Goal: Task Accomplishment & Management: Complete application form

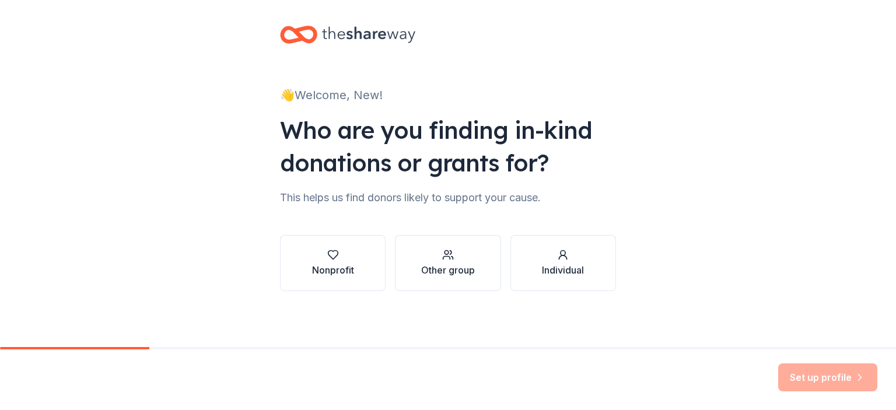
scroll to position [104, 0]
click at [312, 249] on div "Nonprofit" at bounding box center [333, 263] width 42 height 28
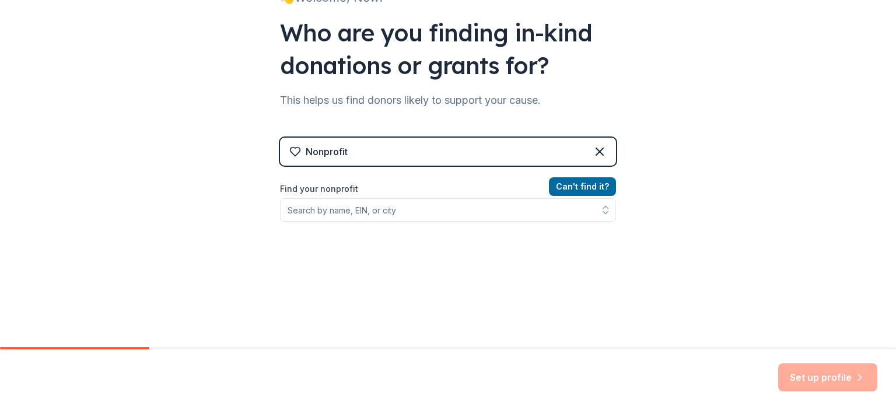
scroll to position [163, 0]
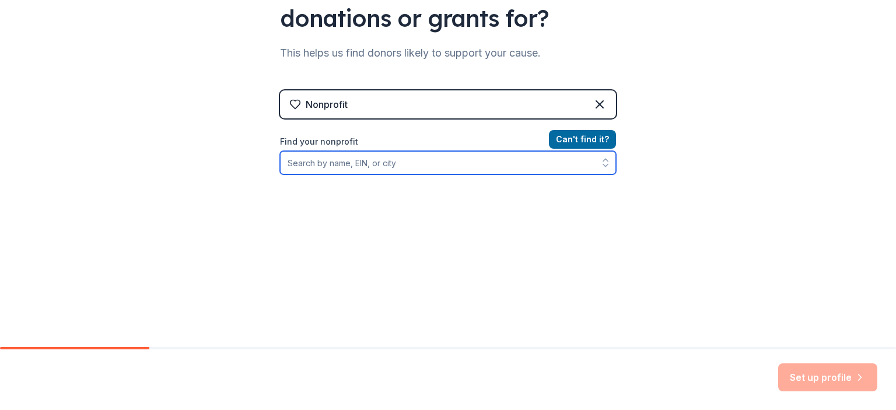
click at [319, 174] on input "Find your nonprofit" at bounding box center [448, 162] width 336 height 23
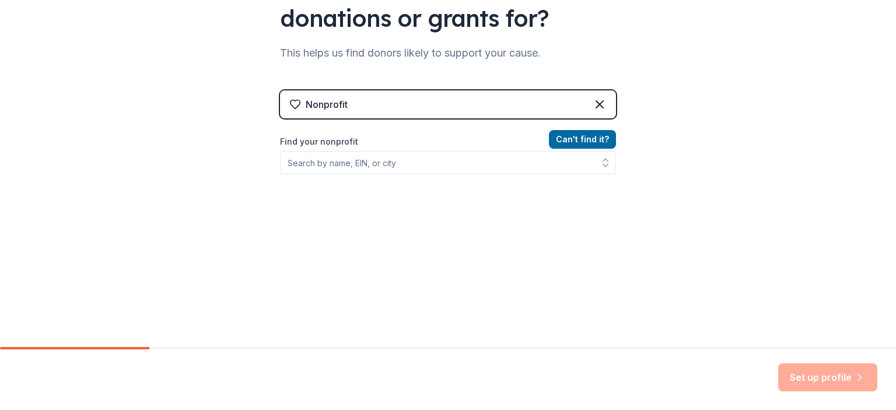
drag, startPoint x: 325, startPoint y: 298, endPoint x: 315, endPoint y: 292, distance: 12.0
click at [325, 268] on div "Can ' t find it? Find your nonprofit" at bounding box center [448, 199] width 336 height 135
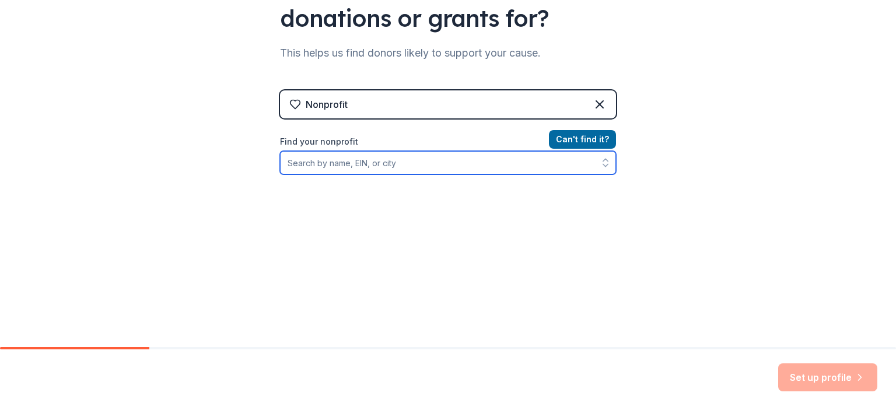
click at [280, 174] on input "Find your nonprofit" at bounding box center [448, 162] width 336 height 23
paste input "[US_EMPLOYER_IDENTIFICATION_NUMBER]"
click at [612, 157] on icon "button" at bounding box center [606, 163] width 12 height 12
click at [339, 151] on input "[US_EMPLOYER_IDENTIFICATION_NUMBER]" at bounding box center [448, 162] width 336 height 23
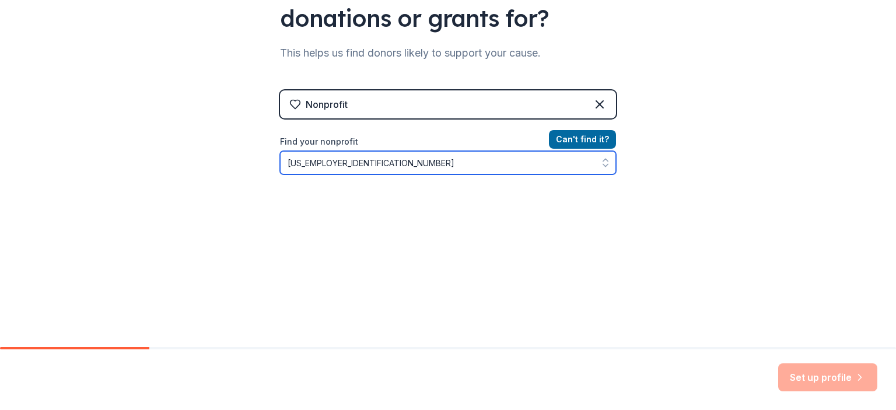
type input "[US_EMPLOYER_IDENTIFICATION_NUMBER]"
drag, startPoint x: 326, startPoint y: 93, endPoint x: 152, endPoint y: 109, distance: 175.2
click at [152, 109] on div "👋 Welcome, New! Who are you finding in-kind donations or grants for? This helps…" at bounding box center [448, 97] width 896 height 499
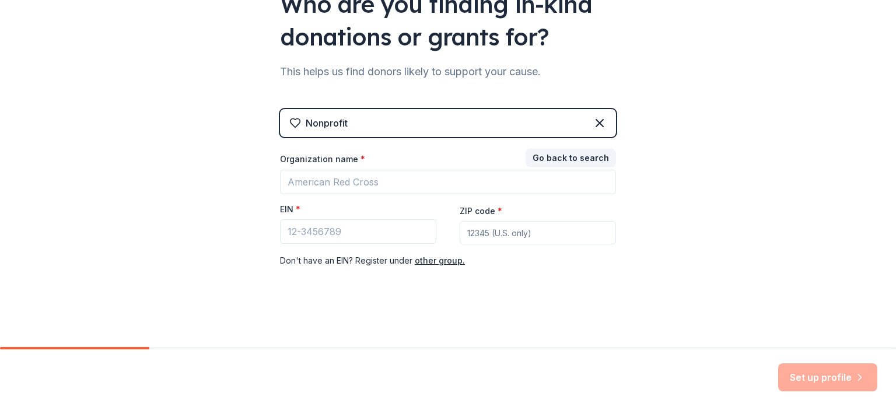
scroll to position [261, 0]
drag, startPoint x: 320, startPoint y: 189, endPoint x: 214, endPoint y: 189, distance: 105.6
click at [261, 189] on div "👋 Welcome, New! Who are you finding in-kind donations or grants for? This helps…" at bounding box center [448, 107] width 374 height 480
drag, startPoint x: 308, startPoint y: 183, endPoint x: 250, endPoint y: 187, distance: 57.9
click at [280, 219] on input "EIN *" at bounding box center [358, 231] width 156 height 25
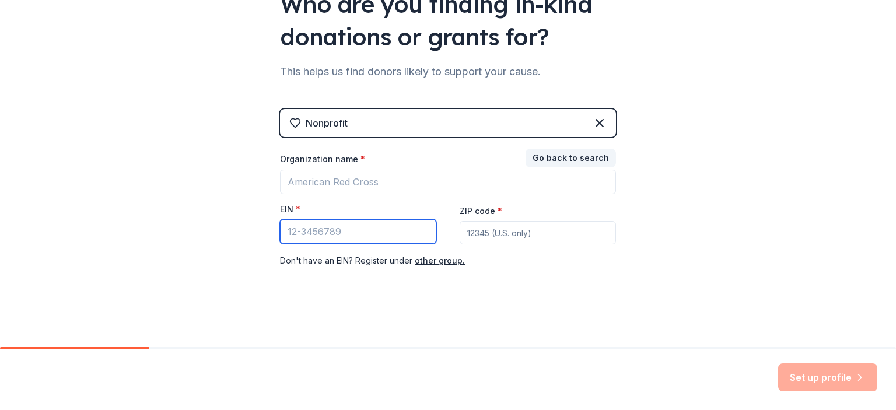
paste input "47-3902807"
type input "47-3902807"
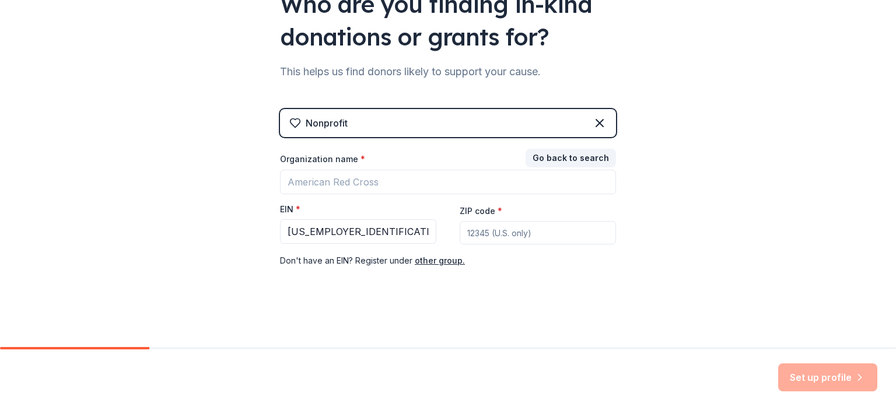
click at [484, 221] on input "ZIP code *" at bounding box center [538, 232] width 156 height 23
type input "39212"
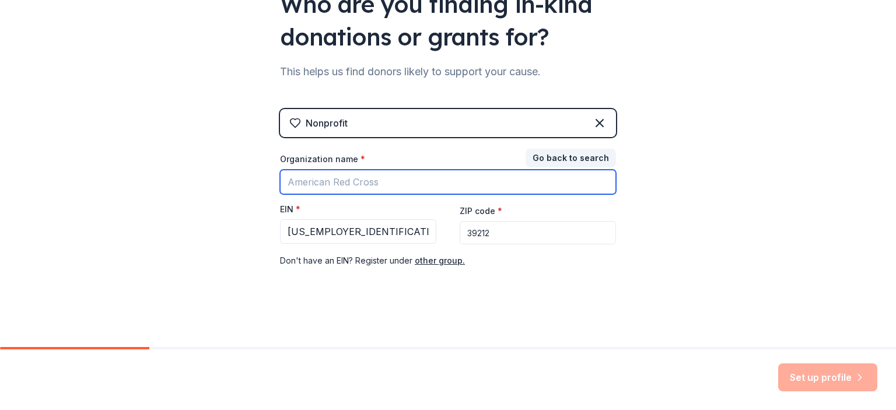
click at [280, 170] on input "Organization name *" at bounding box center [448, 182] width 336 height 25
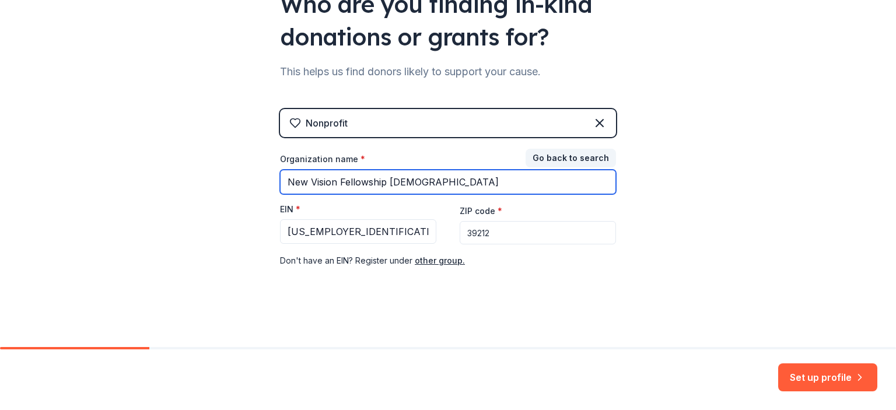
type input "New Vision Fellowship MB Church"
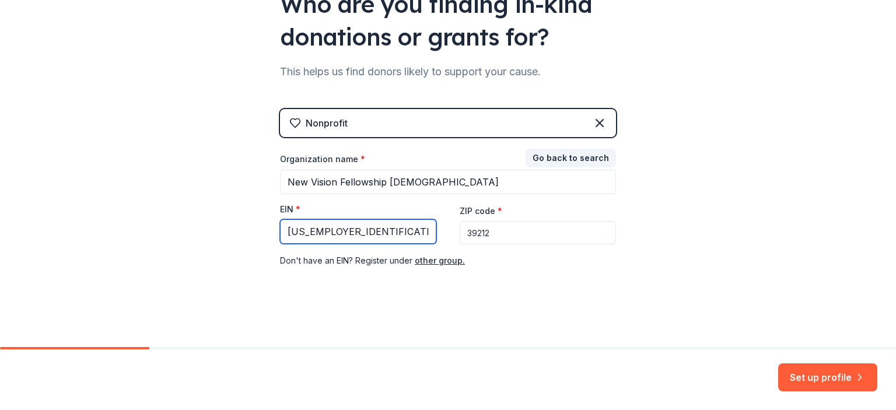
drag, startPoint x: 324, startPoint y: 182, endPoint x: 191, endPoint y: 182, distance: 133.6
click at [191, 182] on div "👋 Welcome, New! Who are you finding in-kind donations or grants for? This helps…" at bounding box center [448, 107] width 896 height 480
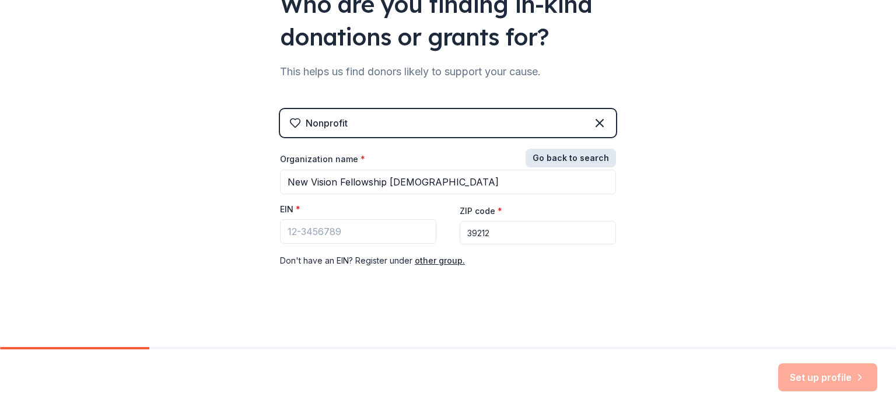
click at [616, 149] on button "Go back to search" at bounding box center [571, 158] width 90 height 19
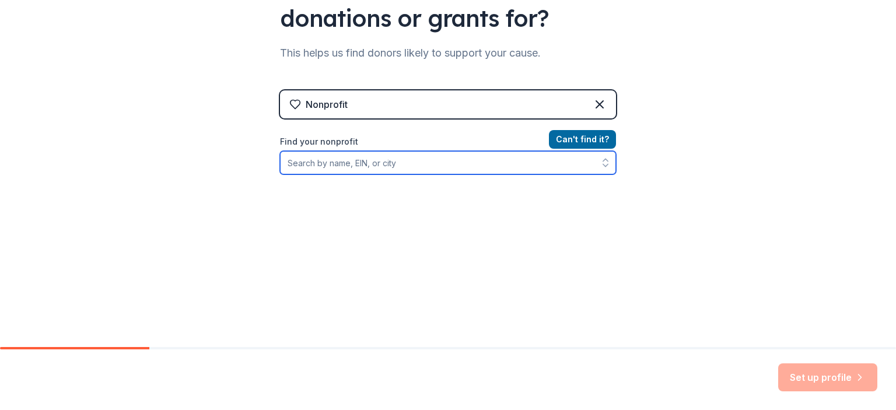
click at [280, 151] on input "Find your nonprofit" at bounding box center [448, 162] width 336 height 23
type input "New Vision Fellowship MB Church"
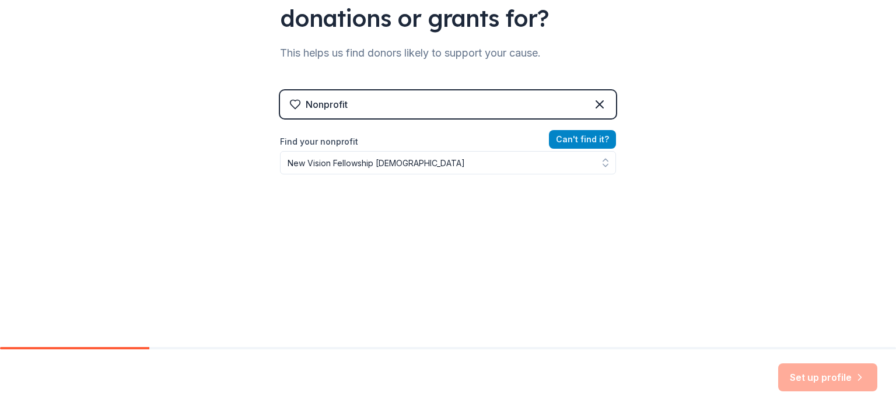
click at [616, 130] on button "Can ' t find it?" at bounding box center [582, 139] width 67 height 19
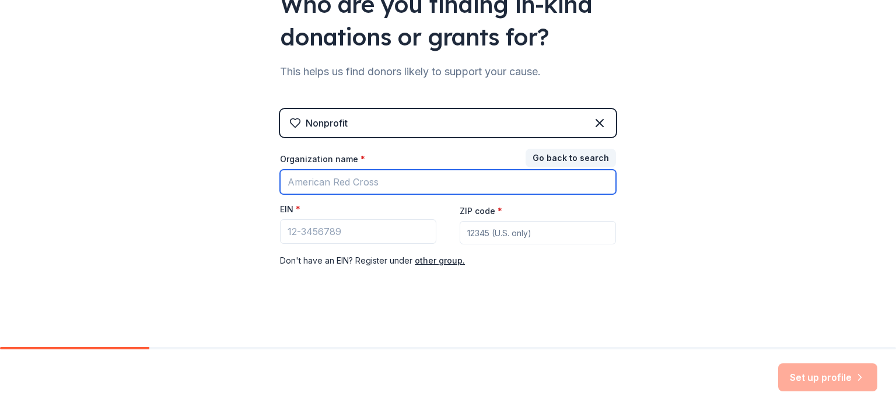
click at [280, 170] on input "Organization name *" at bounding box center [448, 182] width 336 height 25
type input "New Vision Fellowship MB Church"
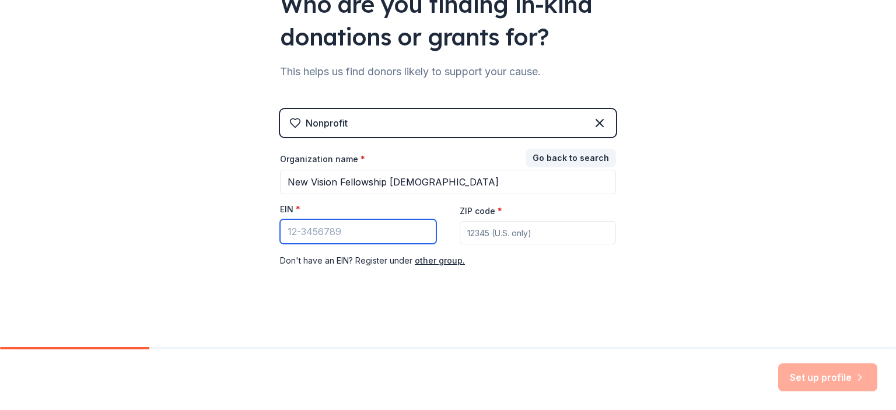
paste input "47-3902807"
type input "47-3902807"
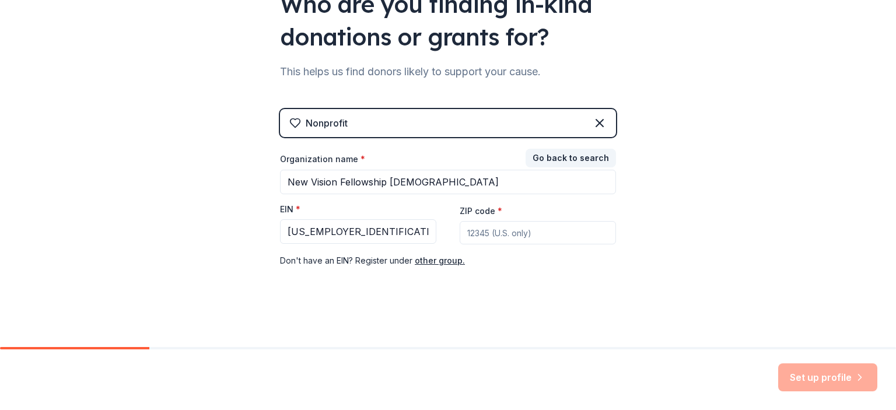
click at [473, 221] on input "ZIP code *" at bounding box center [538, 232] width 156 height 23
type input "39212"
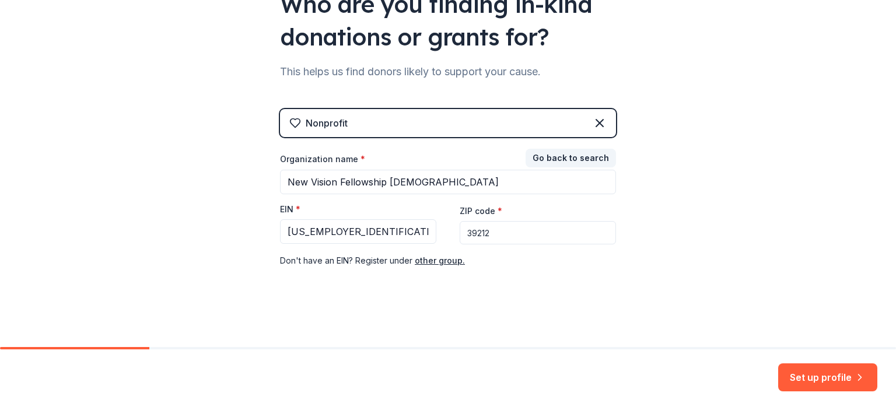
click at [570, 268] on div "👋 Welcome, New! Who are you finding in-kind donations or grants for? This helps…" at bounding box center [448, 107] width 374 height 480
click at [805, 366] on button "Set up profile" at bounding box center [828, 378] width 99 height 28
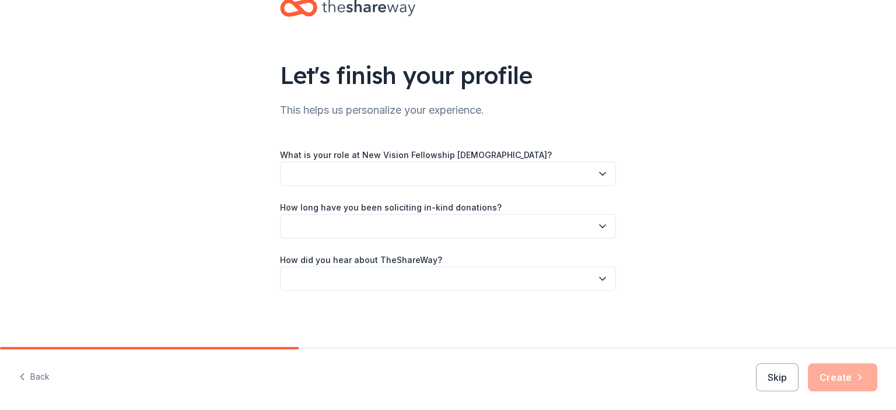
scroll to position [117, 0]
click at [609, 168] on icon "button" at bounding box center [603, 174] width 12 height 12
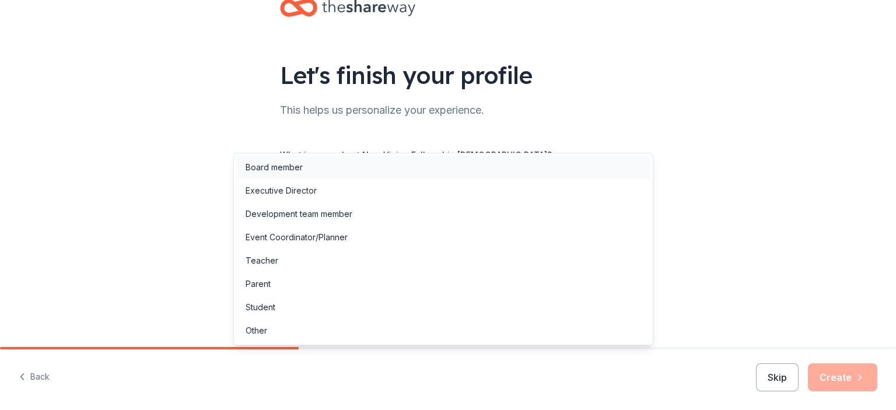
click at [285, 170] on div "Board member" at bounding box center [274, 167] width 57 height 14
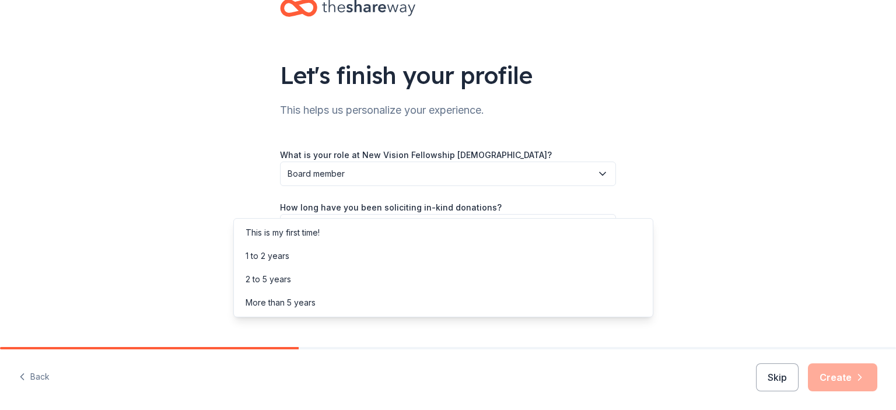
click at [606, 225] on icon "button" at bounding box center [603, 226] width 6 height 3
click at [289, 259] on div "1 to 2 years" at bounding box center [268, 256] width 44 height 14
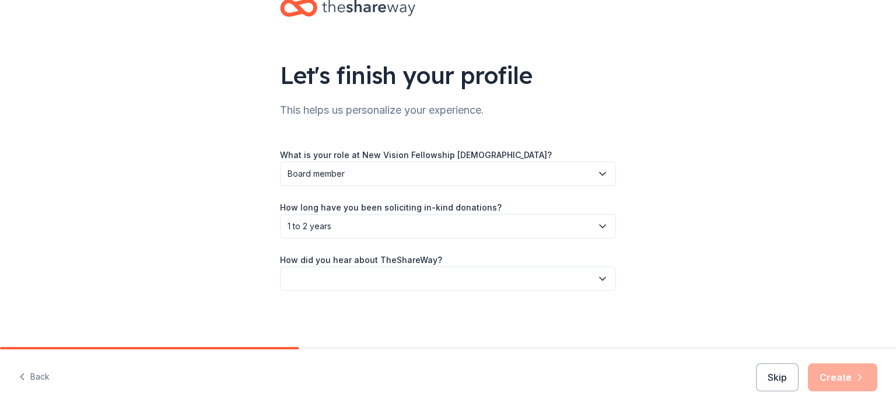
click at [609, 273] on icon "button" at bounding box center [603, 279] width 12 height 12
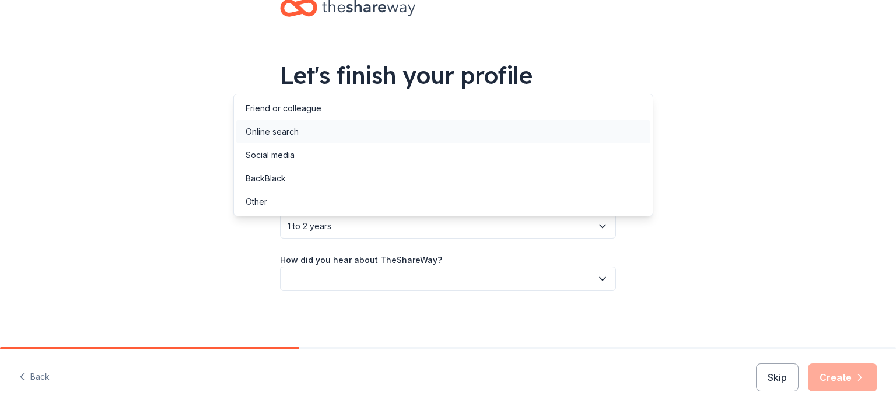
click at [299, 139] on div "Online search" at bounding box center [272, 132] width 53 height 14
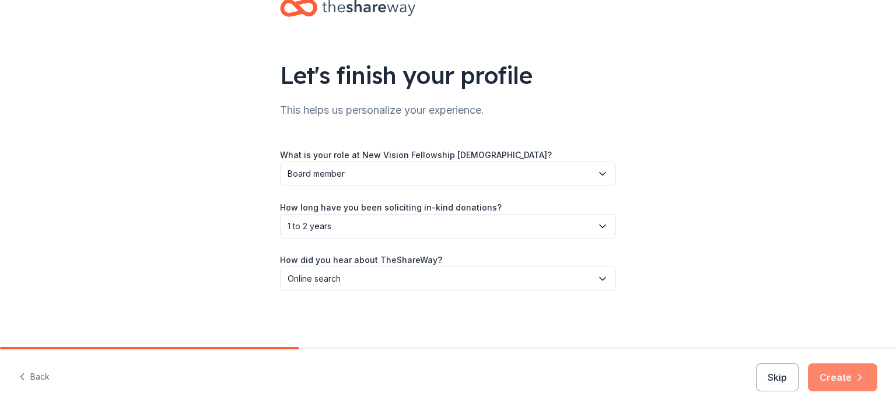
click at [854, 373] on icon "button" at bounding box center [860, 378] width 12 height 12
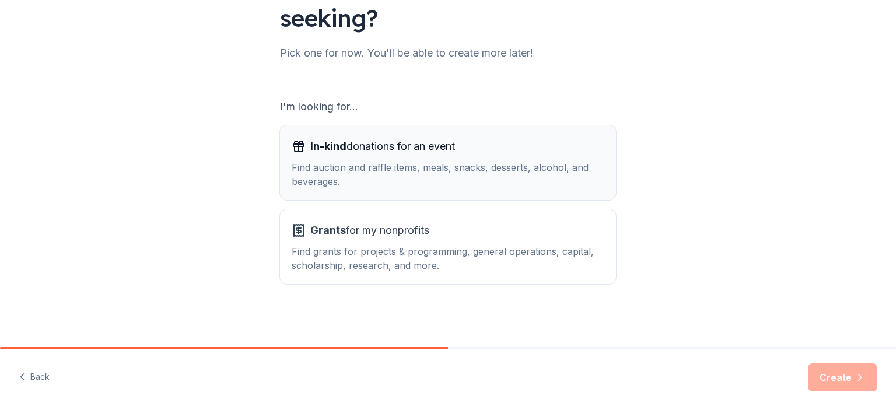
scroll to position [233, 0]
click at [385, 160] on div "Find auction and raffle items, meals, snacks, desserts, alcohol, and beverages." at bounding box center [448, 174] width 313 height 28
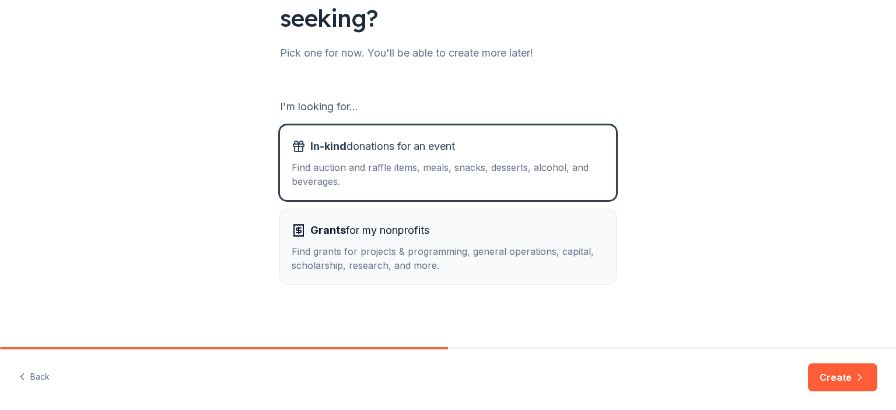
click at [370, 245] on div "Find grants for projects & programming, general operations, capital, scholarshi…" at bounding box center [448, 259] width 313 height 28
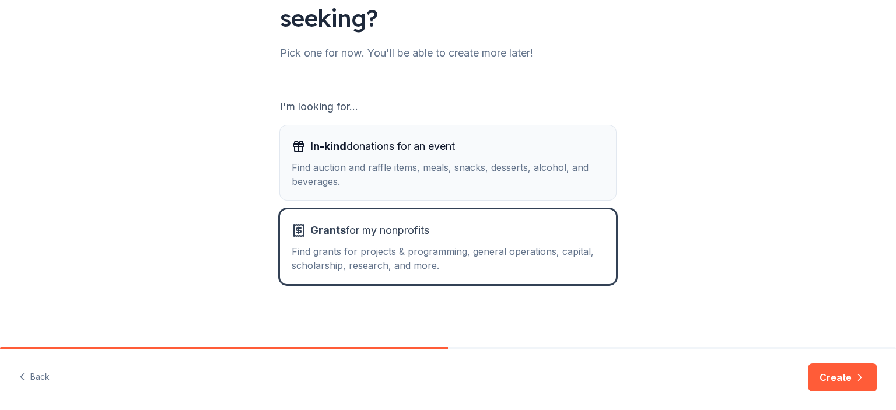
click at [370, 160] on div "Find auction and raffle items, meals, snacks, desserts, alcohol, and beverages." at bounding box center [448, 174] width 313 height 28
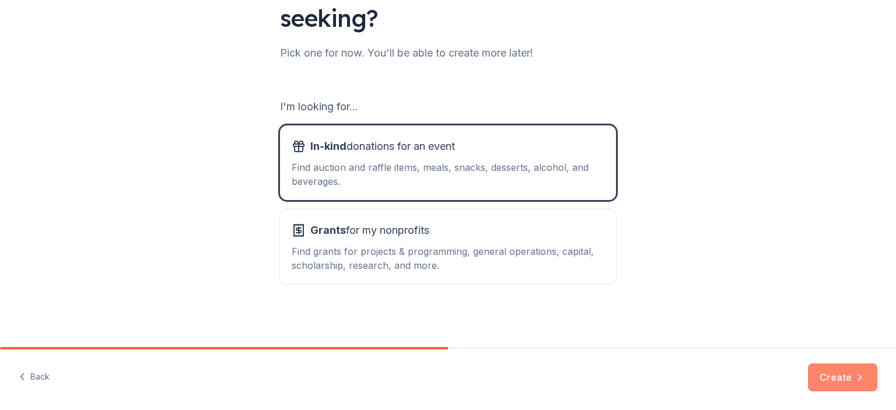
click at [842, 375] on button "Create" at bounding box center [842, 378] width 69 height 28
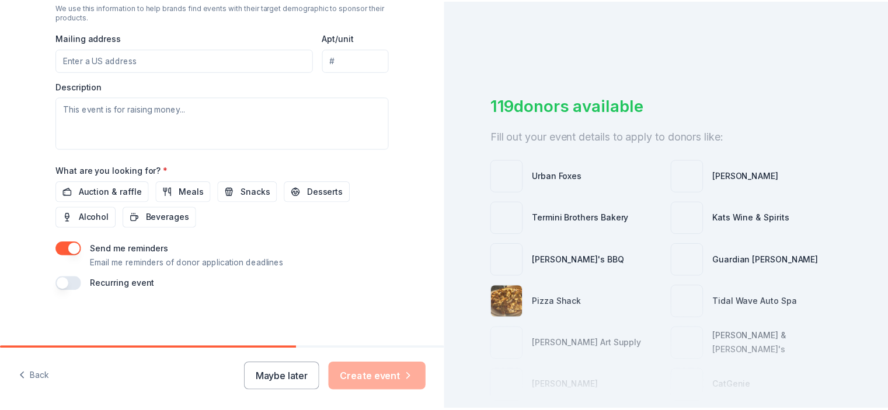
scroll to position [629, 0]
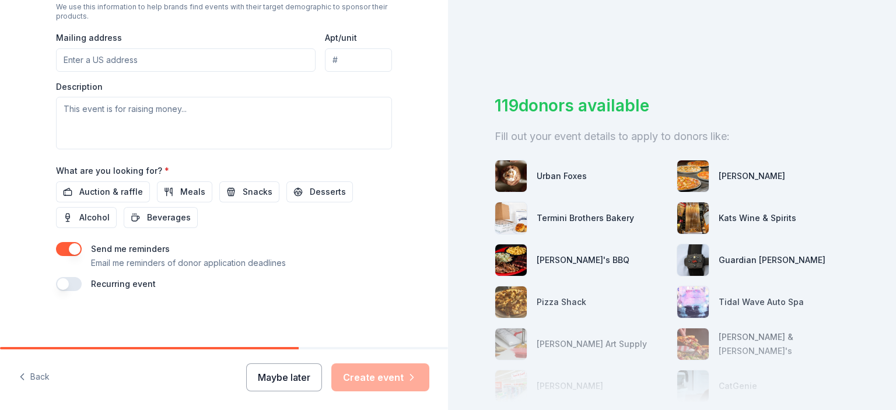
click at [254, 364] on button "Maybe later" at bounding box center [284, 378] width 76 height 28
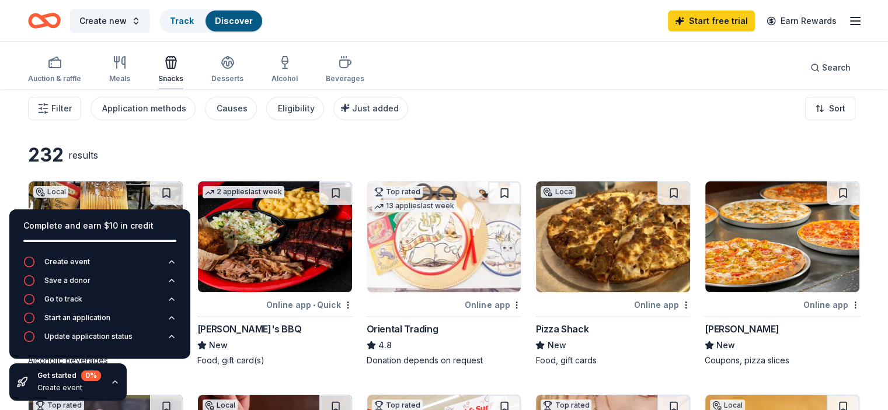
click at [178, 69] on icon "button" at bounding box center [171, 62] width 14 height 14
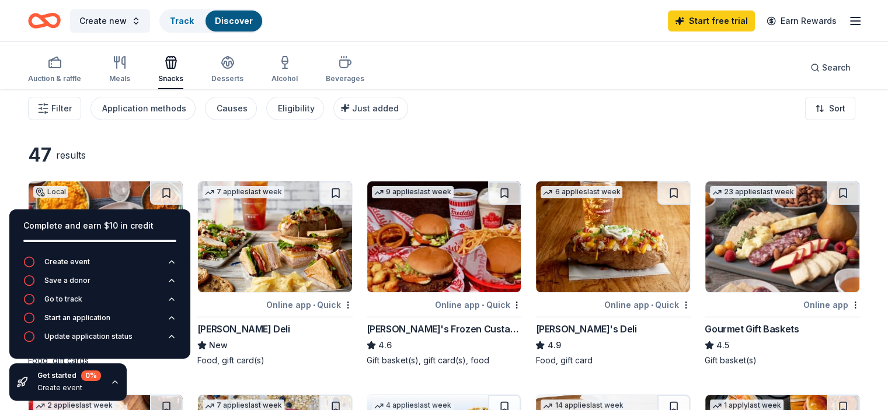
click at [120, 378] on icon "button" at bounding box center [114, 382] width 9 height 9
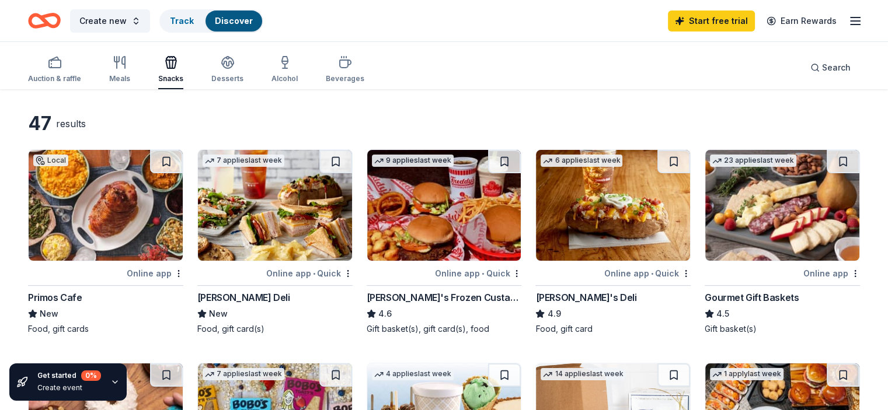
scroll to position [58, 0]
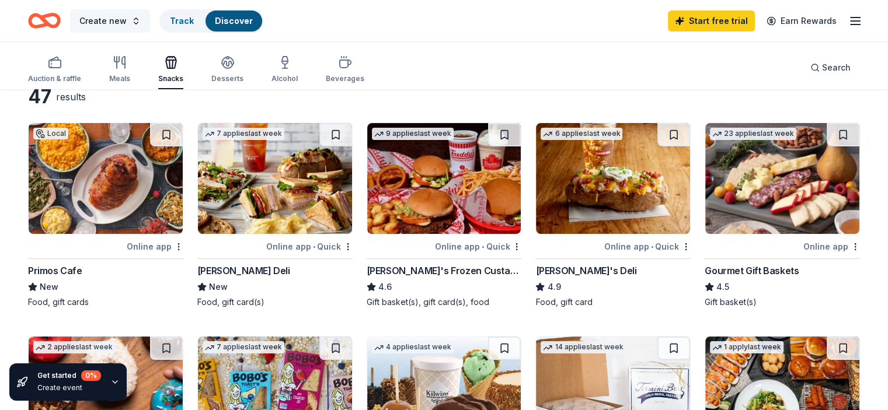
click at [127, 24] on span "Create new" at bounding box center [102, 21] width 47 height 14
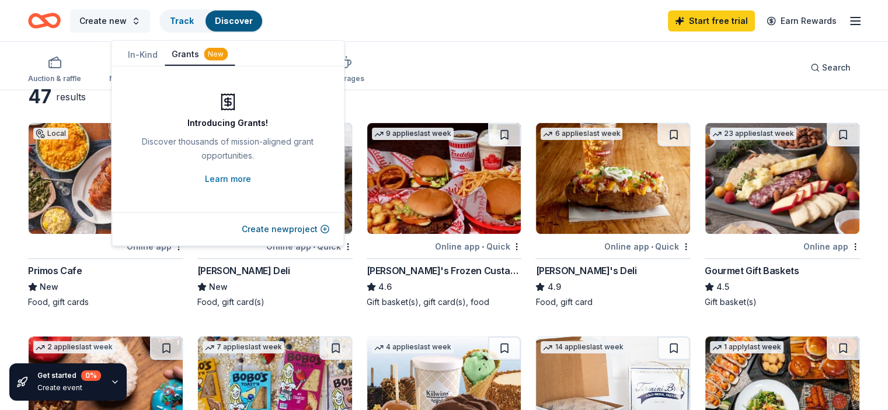
click at [127, 24] on span "Create new" at bounding box center [102, 21] width 47 height 14
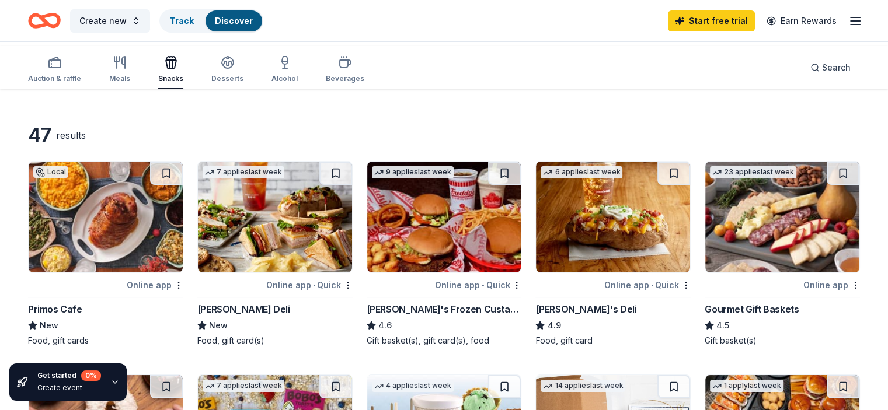
scroll to position [0, 0]
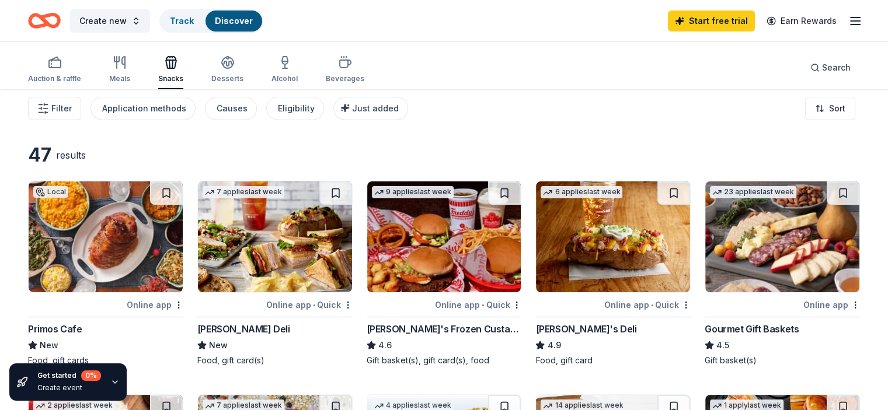
click at [848, 25] on icon "button" at bounding box center [855, 21] width 14 height 14
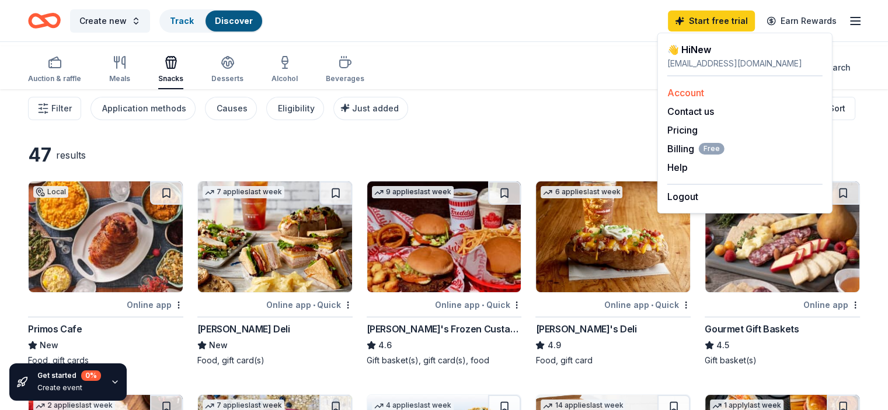
click at [704, 99] on link "Account" at bounding box center [685, 93] width 37 height 12
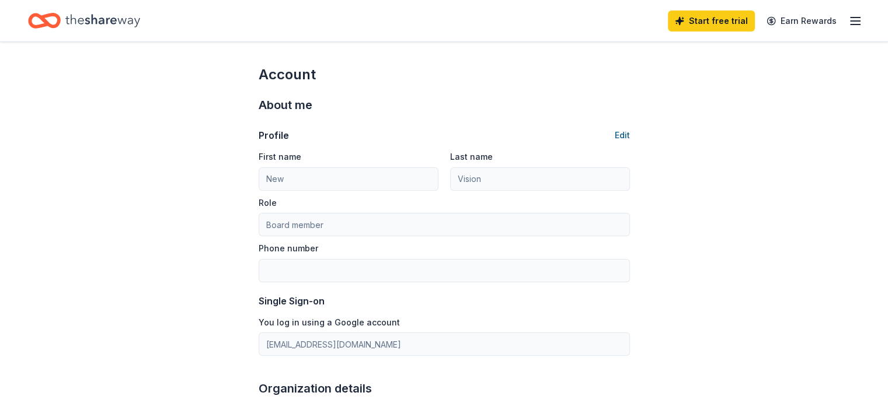
click at [616, 142] on button "Edit" at bounding box center [622, 135] width 15 height 14
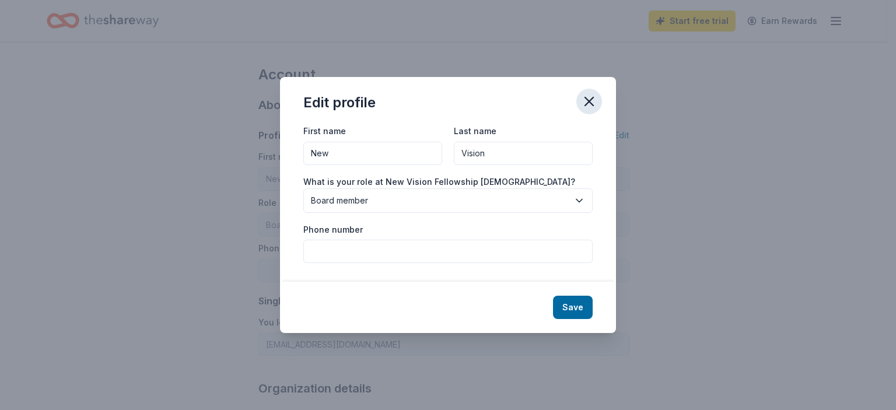
click at [602, 89] on button "button" at bounding box center [590, 102] width 26 height 26
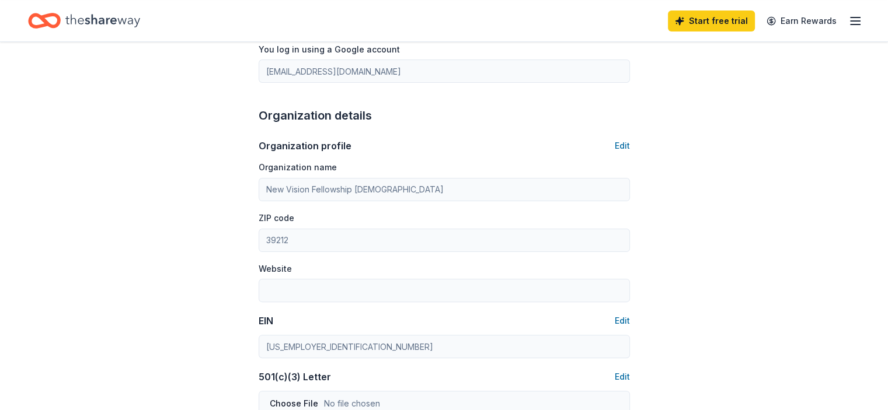
scroll to position [409, 0]
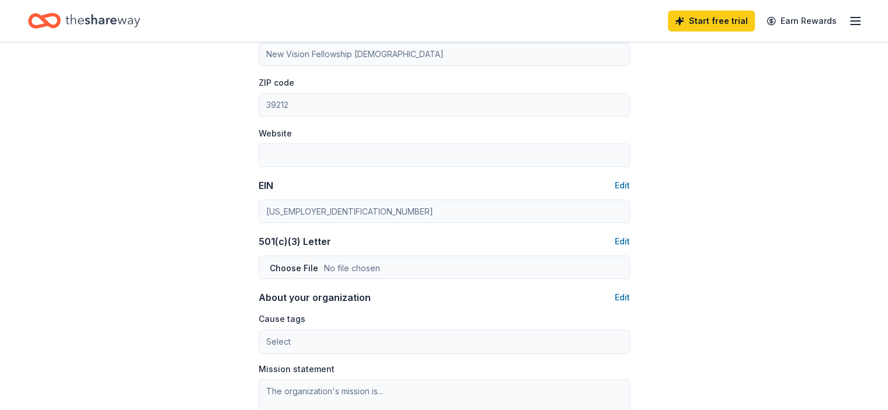
click at [616, 18] on button "Edit" at bounding box center [622, 11] width 15 height 14
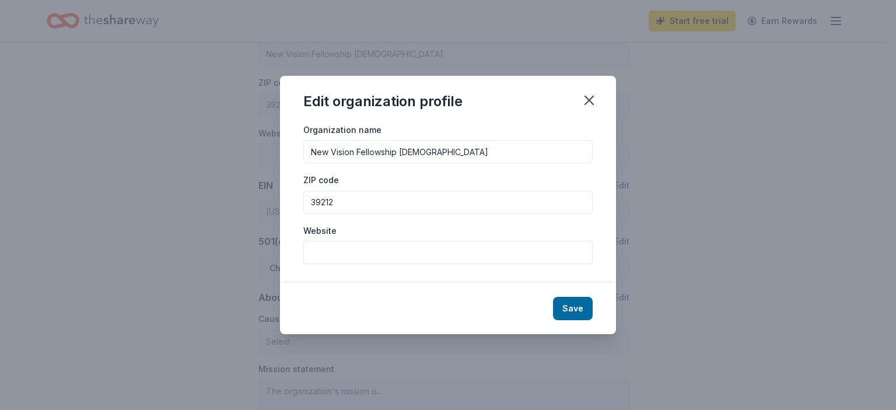
drag, startPoint x: 291, startPoint y: 198, endPoint x: 308, endPoint y: 198, distance: 16.9
click at [308, 198] on input "39212" at bounding box center [447, 202] width 289 height 23
type input "39159"
click at [593, 320] on button "Save" at bounding box center [573, 308] width 40 height 23
type input "39159"
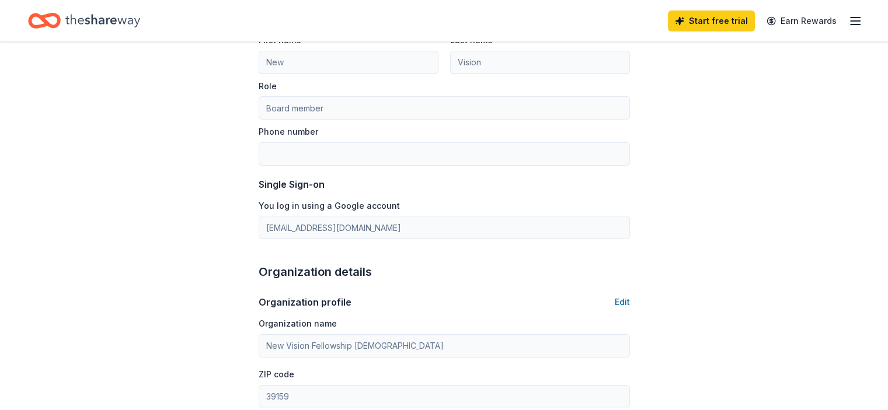
scroll to position [0, 0]
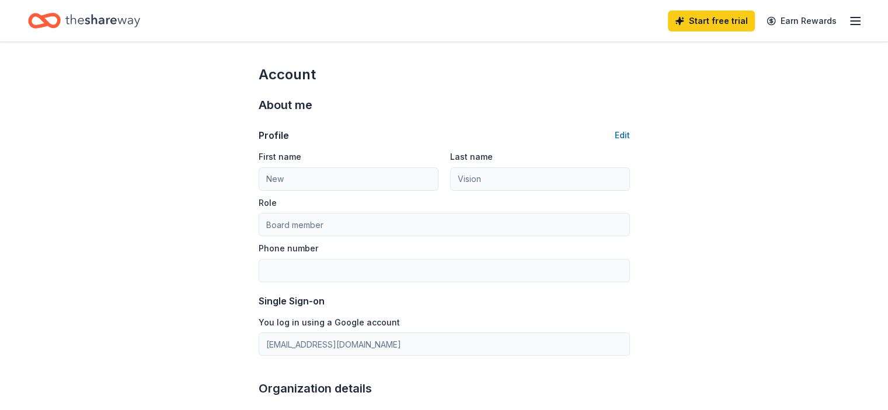
click at [848, 20] on icon "button" at bounding box center [855, 21] width 14 height 14
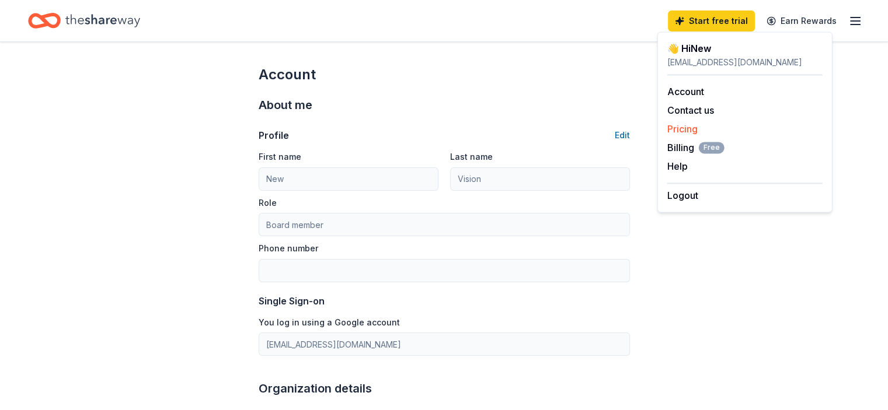
click at [694, 135] on link "Pricing" at bounding box center [682, 129] width 30 height 12
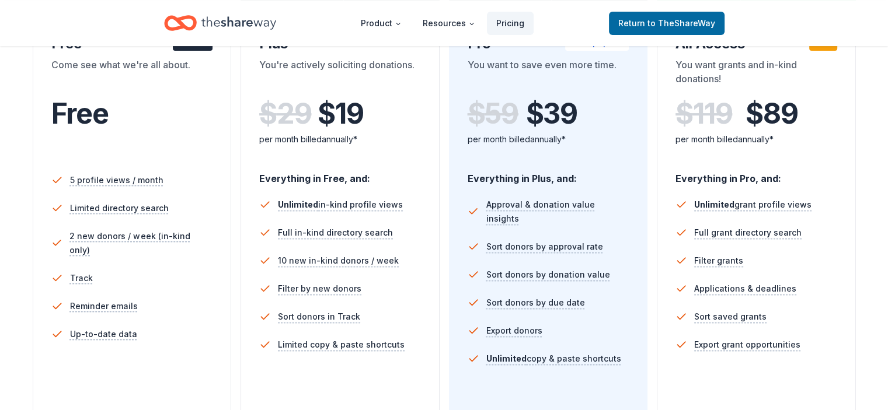
scroll to position [233, 0]
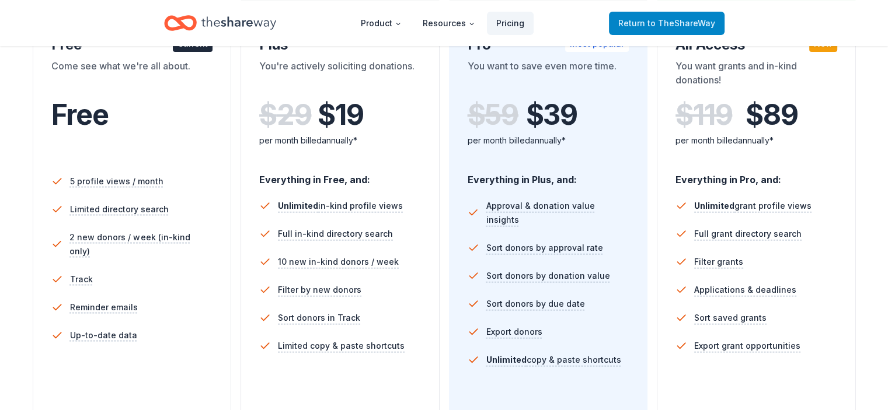
click at [657, 23] on span "to TheShareWay" at bounding box center [681, 23] width 68 height 10
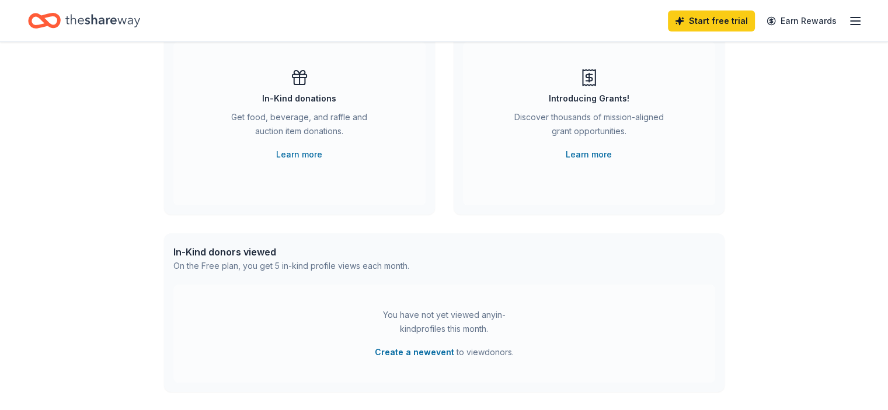
click at [289, 143] on div "Get food, beverage, and raffle and auction item donations." at bounding box center [299, 126] width 159 height 33
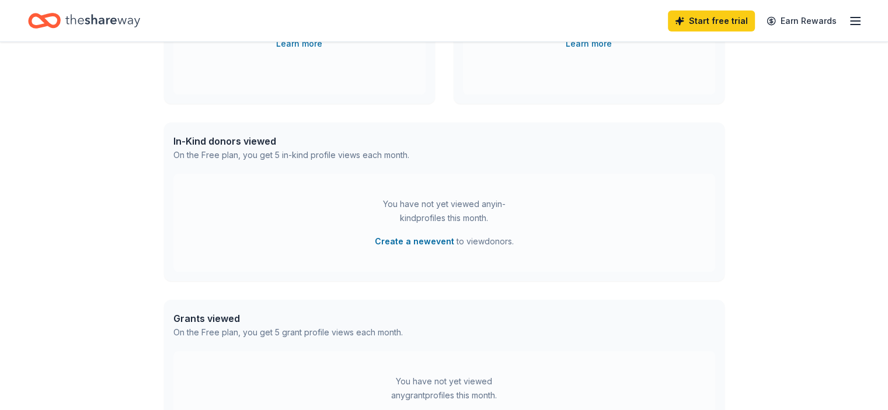
scroll to position [233, 0]
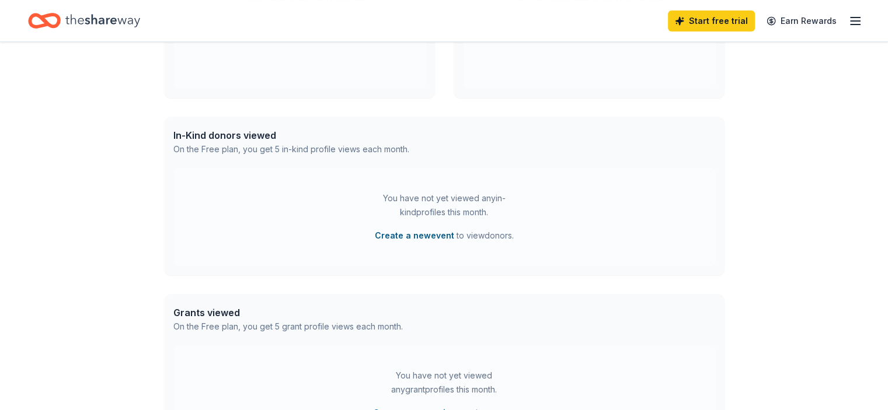
click at [440, 243] on button "Create a new event" at bounding box center [414, 236] width 79 height 14
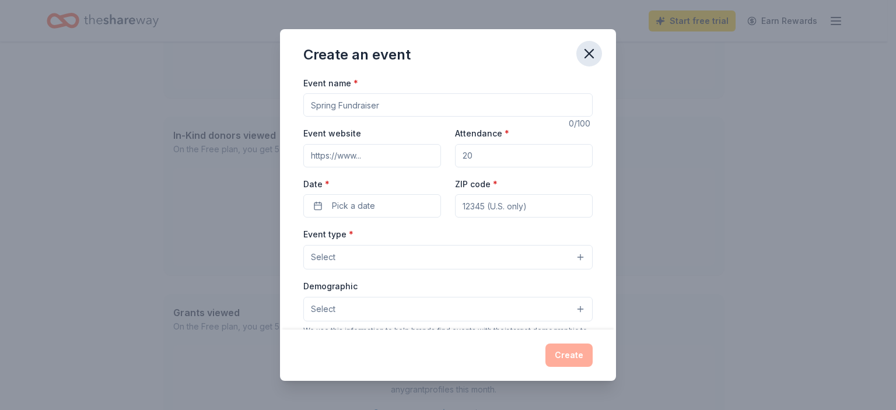
click at [598, 62] on icon "button" at bounding box center [589, 54] width 16 height 16
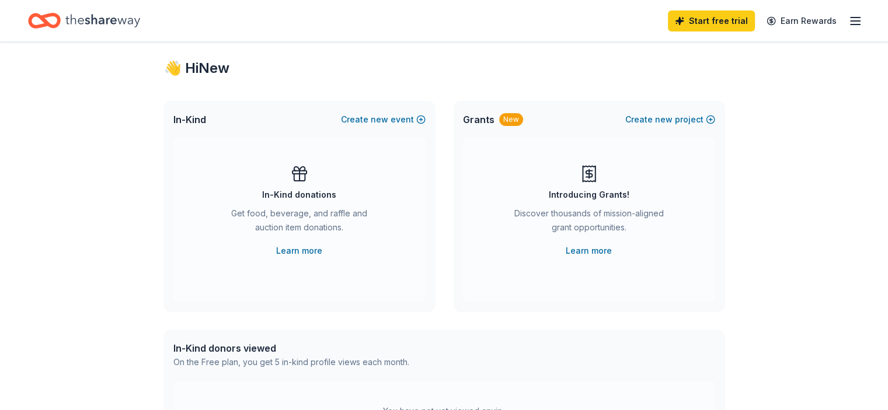
scroll to position [0, 0]
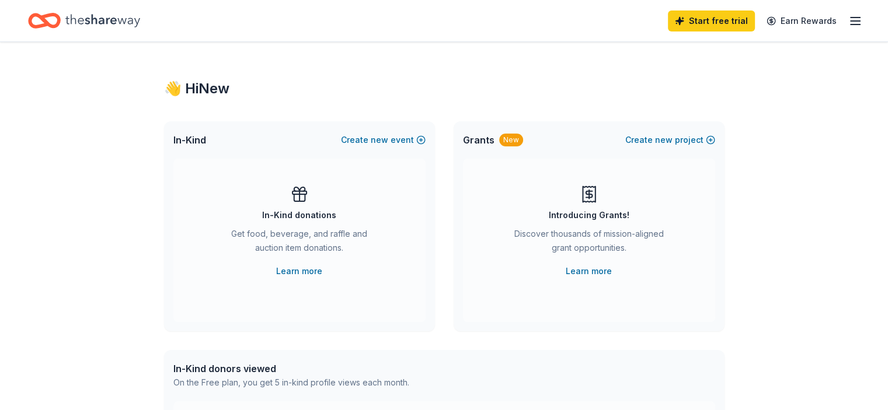
click at [848, 20] on icon "button" at bounding box center [855, 21] width 14 height 14
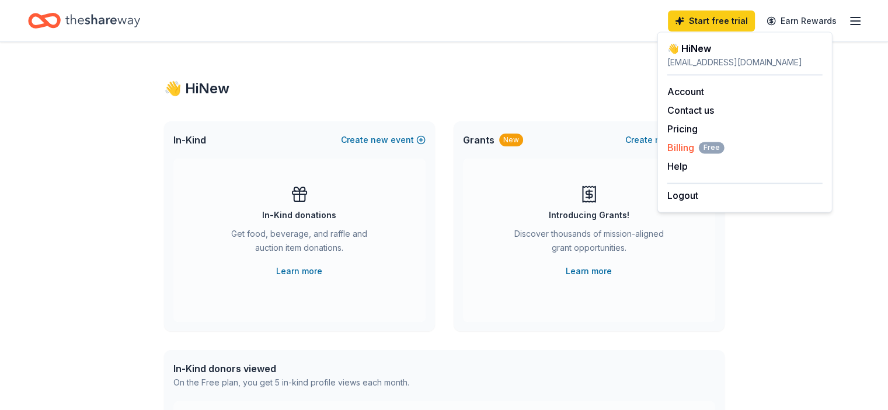
click at [673, 155] on span "Billing Free" at bounding box center [695, 148] width 57 height 14
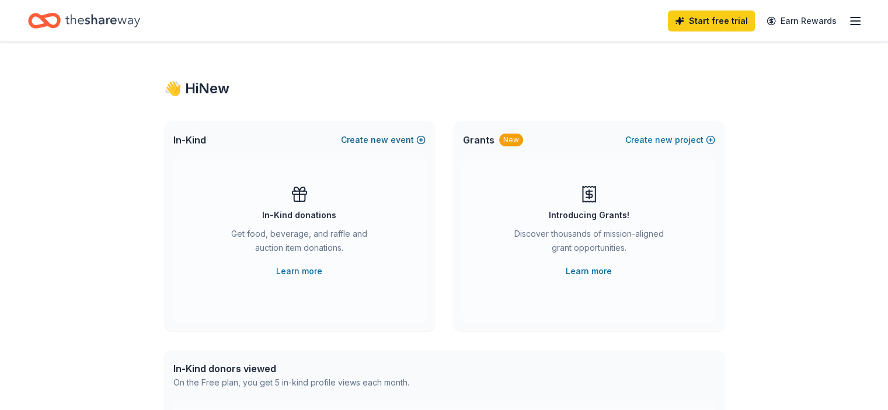
click at [378, 147] on button "Create new event" at bounding box center [383, 140] width 85 height 14
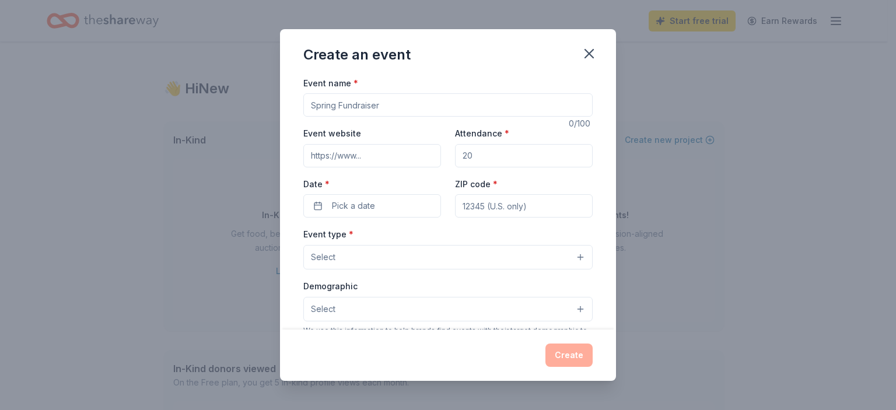
drag, startPoint x: 369, startPoint y: 128, endPoint x: 280, endPoint y: 128, distance: 89.3
click at [303, 117] on input "Event name *" at bounding box center [447, 104] width 289 height 23
drag, startPoint x: 275, startPoint y: 127, endPoint x: 306, endPoint y: 132, distance: 30.8
click at [306, 117] on input "Event name *" at bounding box center [447, 104] width 289 height 23
click at [307, 117] on input "Event name *" at bounding box center [447, 104] width 289 height 23
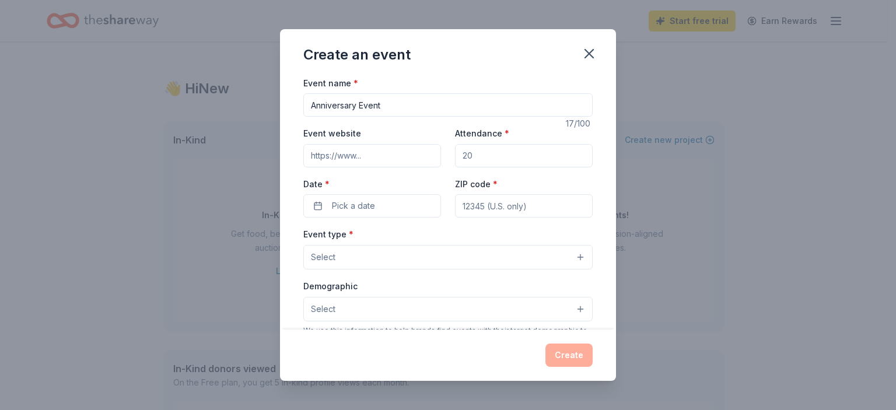
type input "Anniversary Event"
drag, startPoint x: 483, startPoint y: 186, endPoint x: 468, endPoint y: 188, distance: 14.7
click at [468, 167] on input "Attendance *" at bounding box center [524, 155] width 138 height 23
type input "65"
click at [332, 213] on span "Pick a date" at bounding box center [353, 206] width 43 height 14
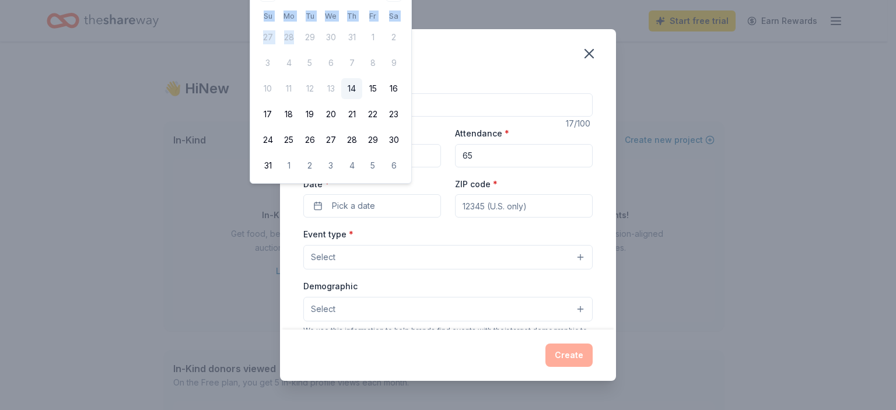
drag, startPoint x: 326, startPoint y: 4, endPoint x: 321, endPoint y: 37, distance: 34.3
click at [321, 37] on div "August 2025 Su Mo Tu We Th Fr Sa 27 28 29 30 31 1 2 3 4 5 6 7 8 9 10 11 12 13 1…" at bounding box center [330, 80] width 147 height 192
drag, startPoint x: 787, startPoint y: 365, endPoint x: 707, endPoint y: 306, distance: 99.2
click at [788, 365] on div "Create an event Event name * Anniversary Event 17 /100 Event website Attendance…" at bounding box center [448, 205] width 896 height 410
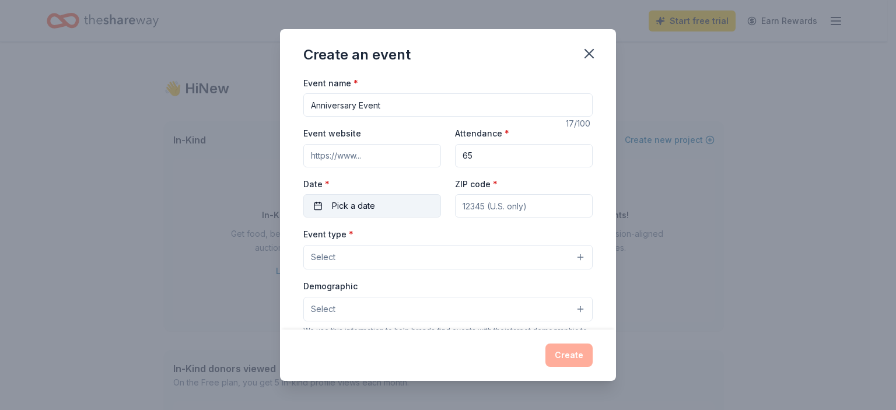
click at [332, 213] on span "Pick a date" at bounding box center [353, 206] width 43 height 14
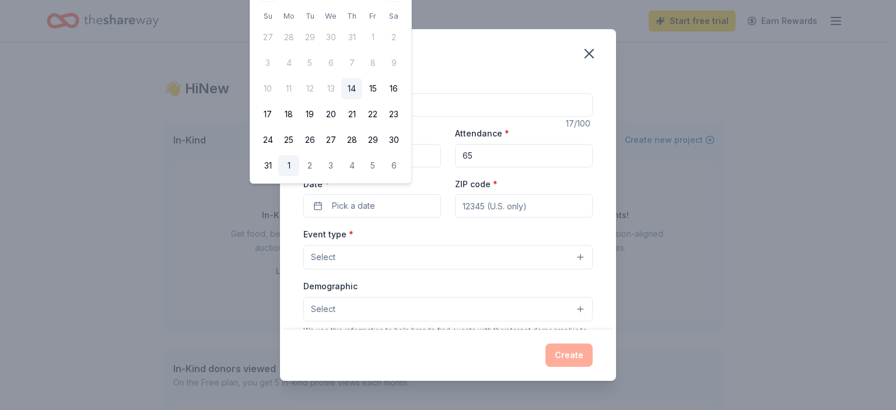
click at [299, 176] on button "1" at bounding box center [288, 165] width 21 height 21
click at [361, 218] on button "09/01/2025" at bounding box center [372, 205] width 138 height 23
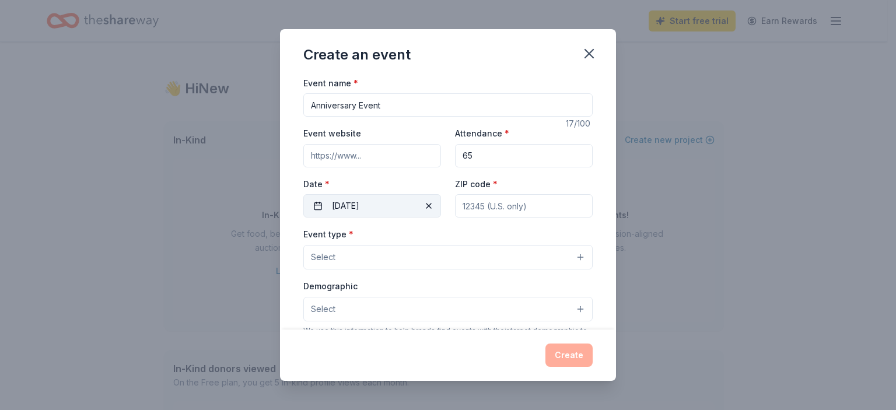
click at [356, 218] on button "09/01/2025" at bounding box center [372, 205] width 138 height 23
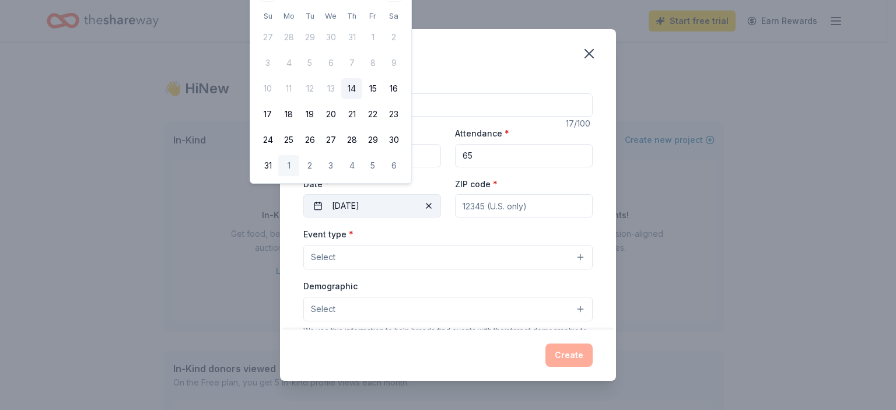
click at [356, 218] on button "09/01/2025" at bounding box center [372, 205] width 138 height 23
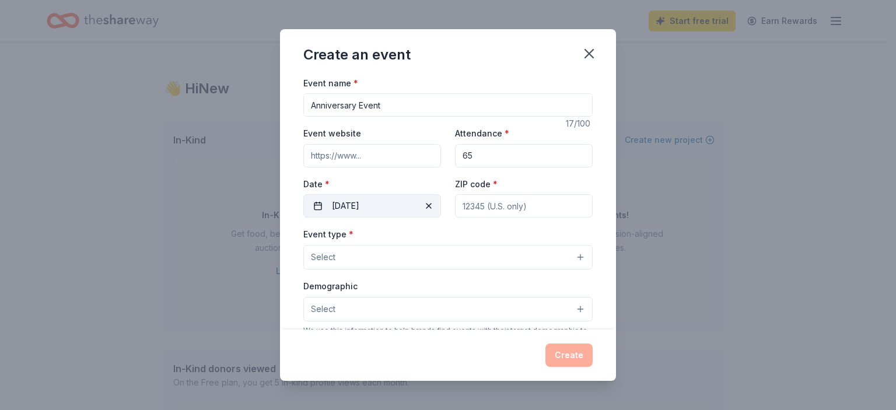
click at [425, 213] on span "button" at bounding box center [429, 206] width 14 height 14
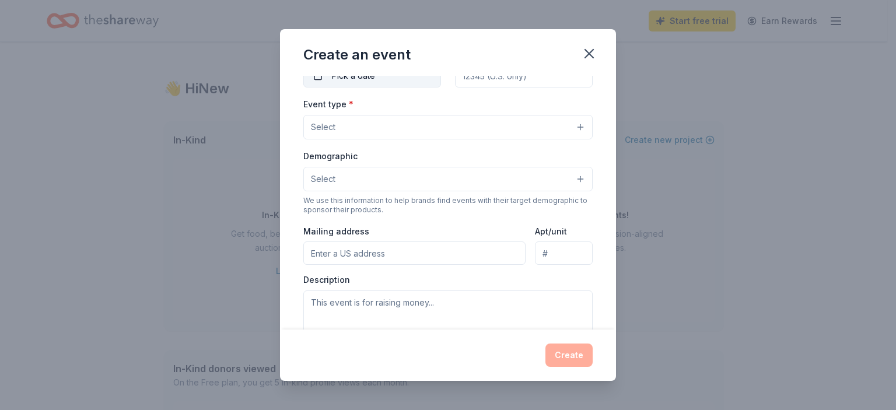
scroll to position [154, 0]
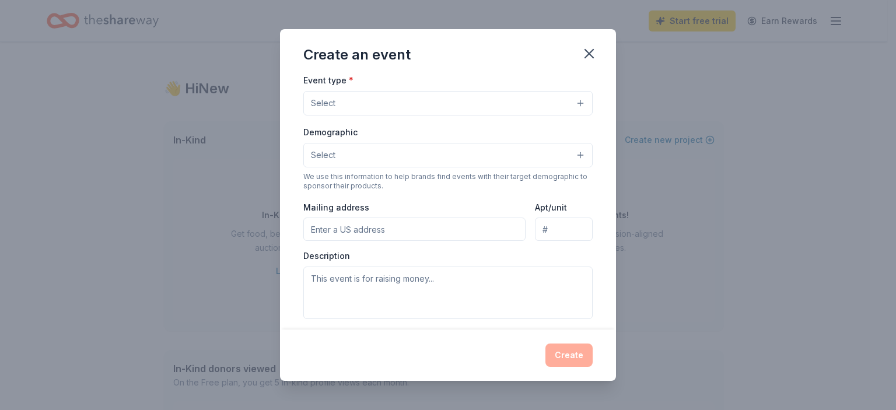
click at [593, 167] on button "Select" at bounding box center [447, 155] width 289 height 25
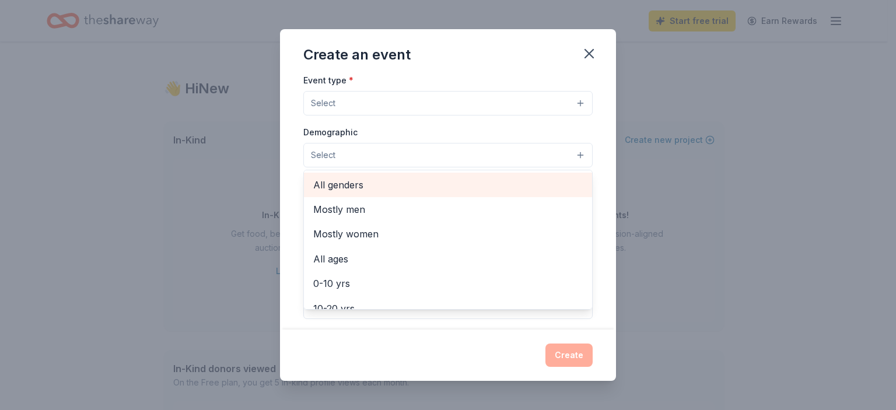
click at [313, 193] on span "All genders" at bounding box center [448, 184] width 270 height 15
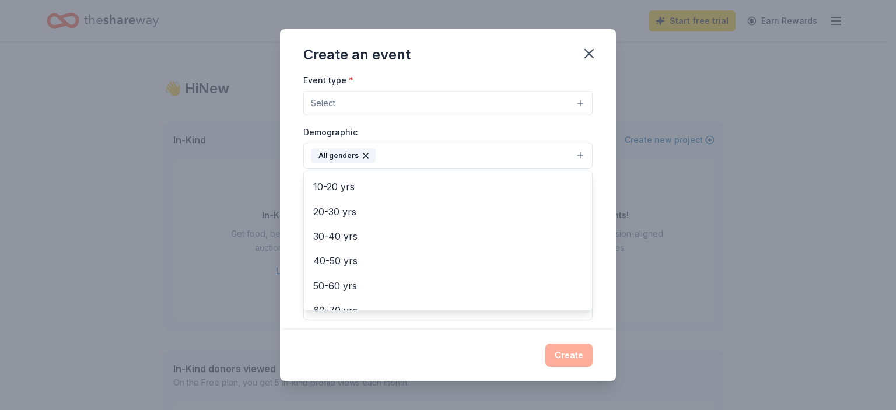
scroll to position [175, 0]
click at [616, 229] on div "Event name * Anniversary Event 17 /100 Event website Attendance * 65 Date * Pic…" at bounding box center [448, 203] width 336 height 254
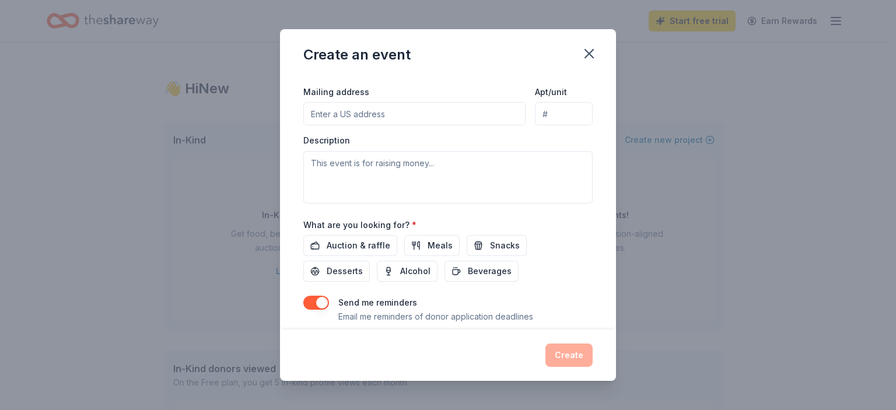
scroll to position [154, 0]
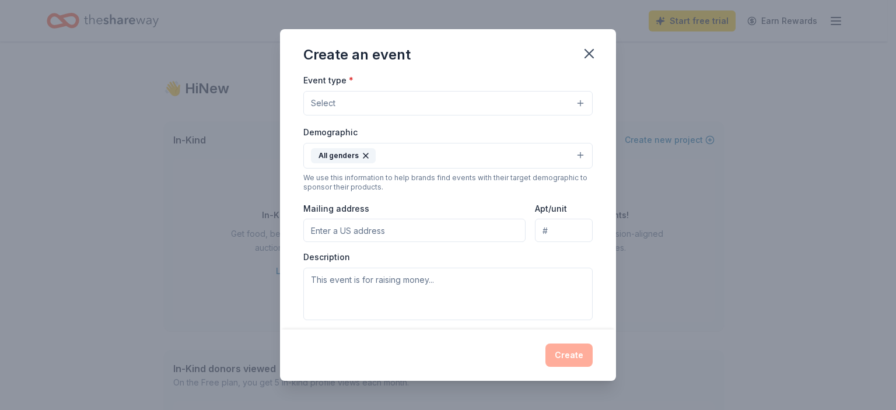
click at [593, 116] on button "Select" at bounding box center [447, 103] width 289 height 25
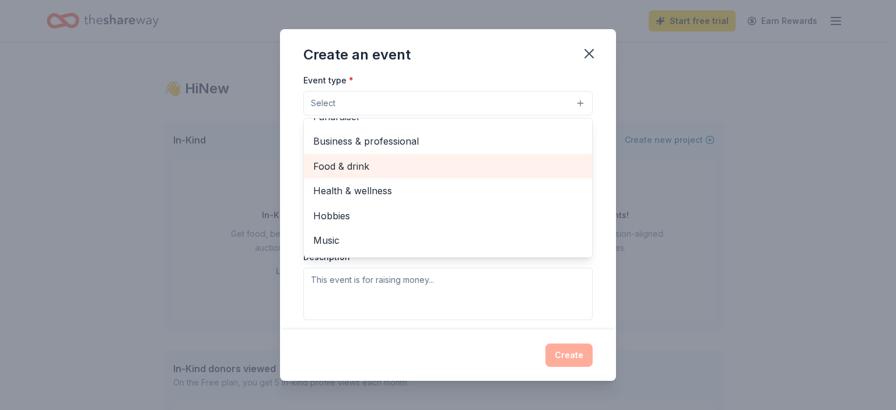
scroll to position [0, 0]
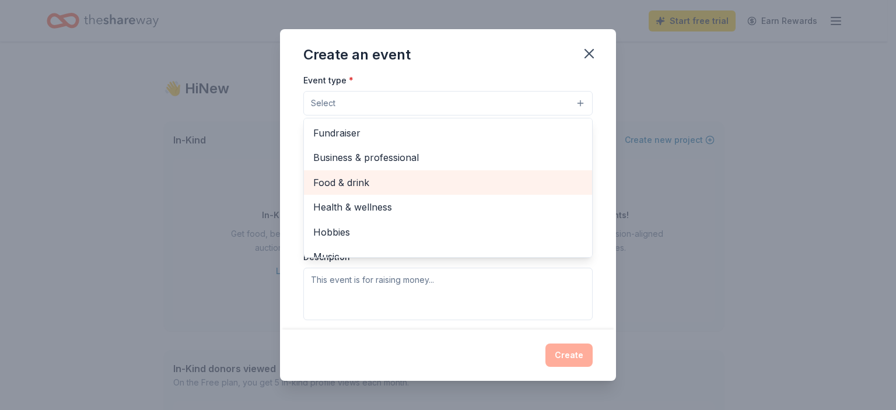
click at [331, 190] on span "Food & drink" at bounding box center [448, 182] width 270 height 15
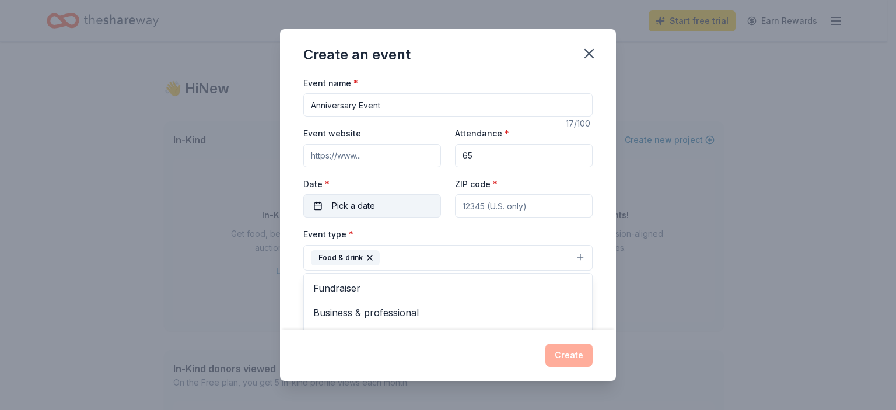
click at [472, 245] on div "Event name * Anniversary Event 17 /100 Event website Attendance * 65 Date * Pic…" at bounding box center [447, 347] width 289 height 542
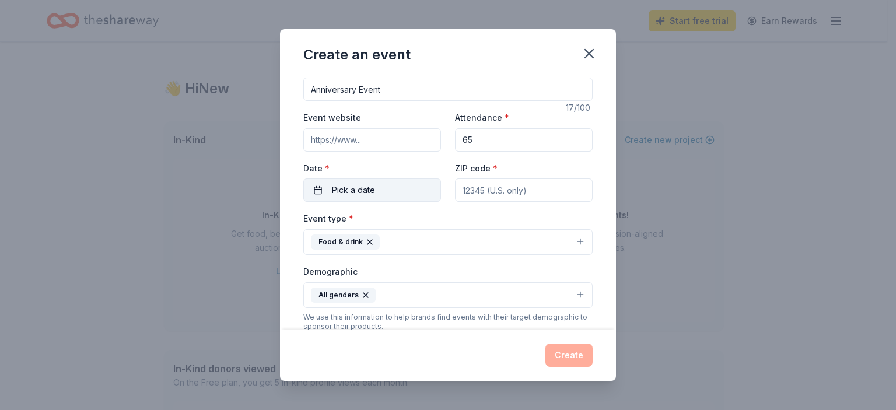
click at [472, 202] on input "ZIP code *" at bounding box center [524, 190] width 138 height 23
type input "39159"
click at [332, 197] on span "Pick a date" at bounding box center [353, 190] width 43 height 14
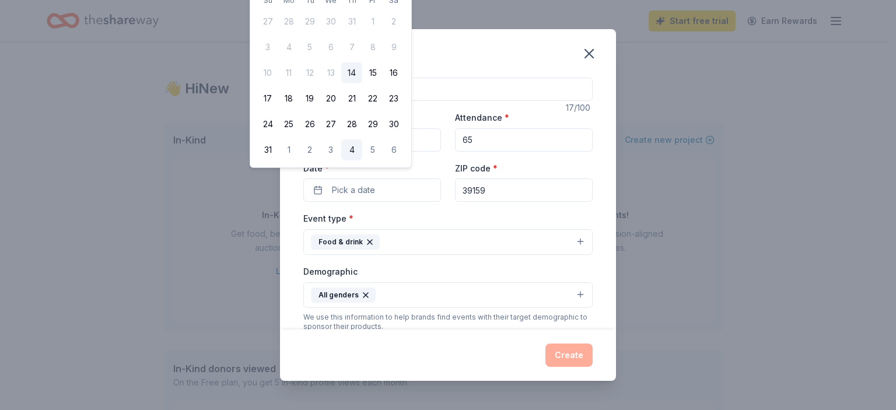
click at [362, 160] on button "4" at bounding box center [351, 149] width 21 height 21
drag, startPoint x: 355, startPoint y: 233, endPoint x: 388, endPoint y: 288, distance: 63.4
click at [388, 255] on button "Food & drink" at bounding box center [447, 242] width 289 height 26
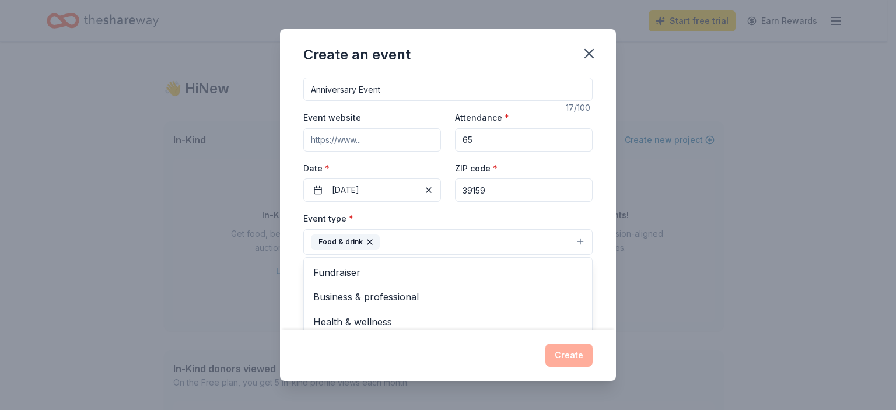
click at [303, 233] on div "Event name * Anniversary Event 17 /100 Event website Attendance * 65 Date * 09/…" at bounding box center [447, 331] width 289 height 542
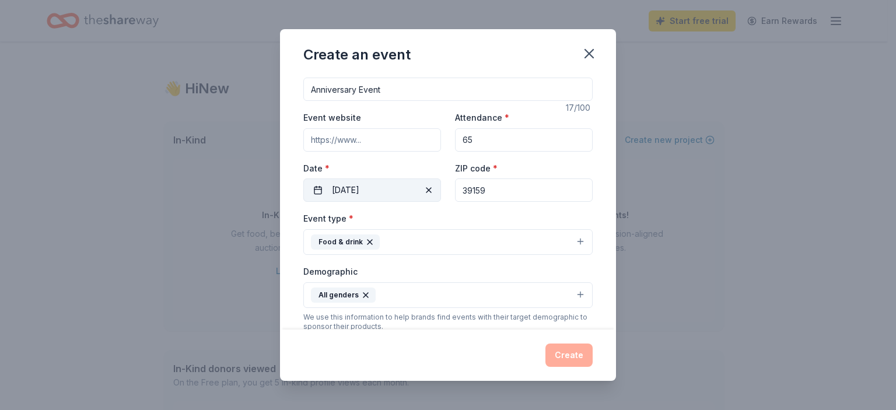
click at [360, 202] on button "09/04/2025" at bounding box center [372, 190] width 138 height 23
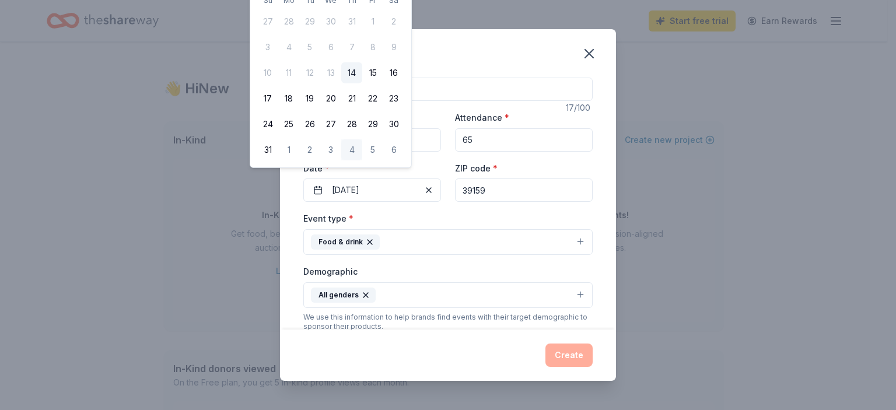
click at [406, 255] on button "Food & drink" at bounding box center [447, 242] width 289 height 26
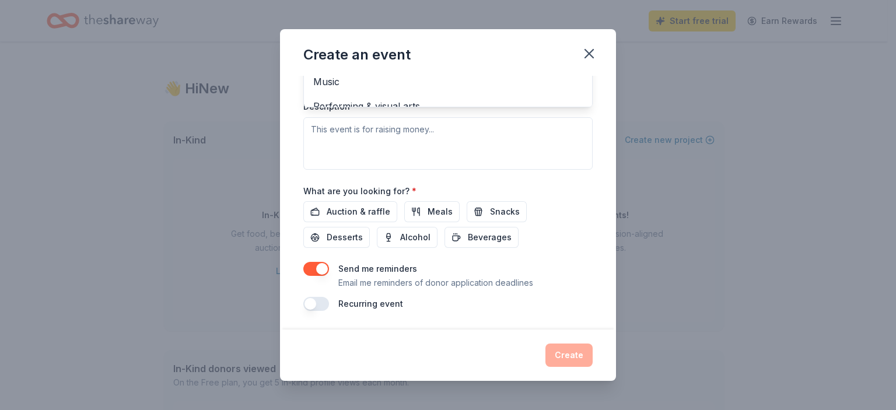
scroll to position [378, 0]
click at [616, 179] on div "Event name * Anniversary Event 17 /100 Event website Attendance * 65 Date * 09/…" at bounding box center [448, 203] width 336 height 254
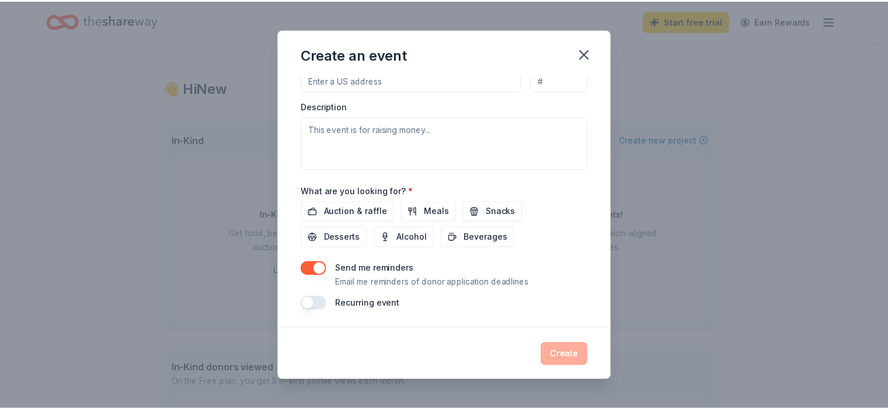
scroll to position [469, 0]
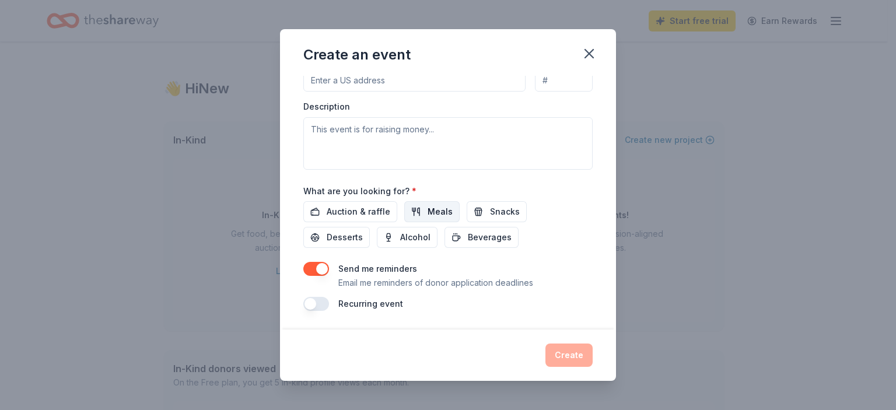
click at [428, 205] on span "Meals" at bounding box center [440, 212] width 25 height 14
click at [490, 231] on span "Beverages" at bounding box center [490, 238] width 44 height 14
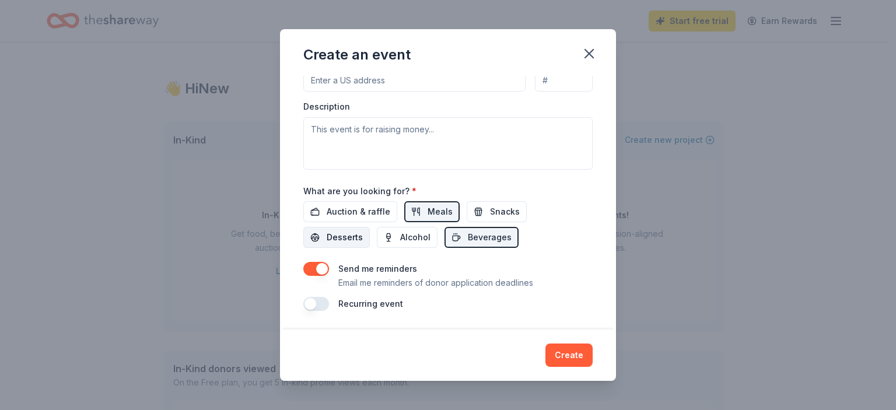
click at [327, 231] on span "Desserts" at bounding box center [345, 238] width 36 height 14
click at [303, 262] on button "button" at bounding box center [316, 269] width 26 height 14
click at [593, 344] on button "Create" at bounding box center [569, 355] width 47 height 23
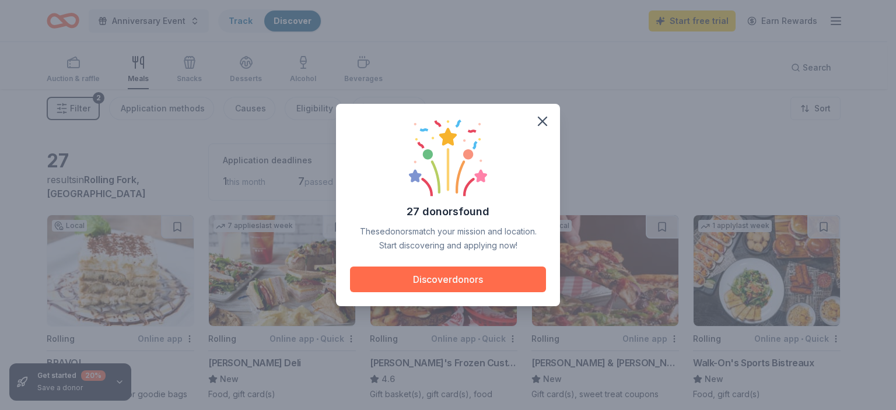
click at [446, 282] on button "Discover donors" at bounding box center [448, 280] width 196 height 26
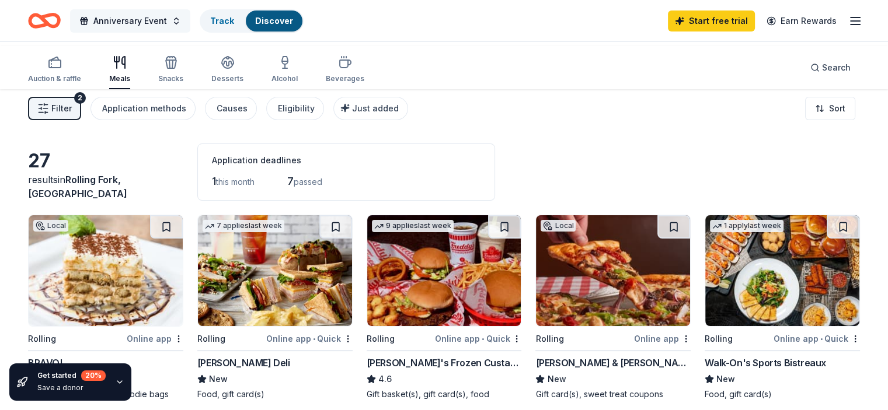
click at [167, 19] on span "Anniversary Event" at bounding box center [130, 21] width 74 height 14
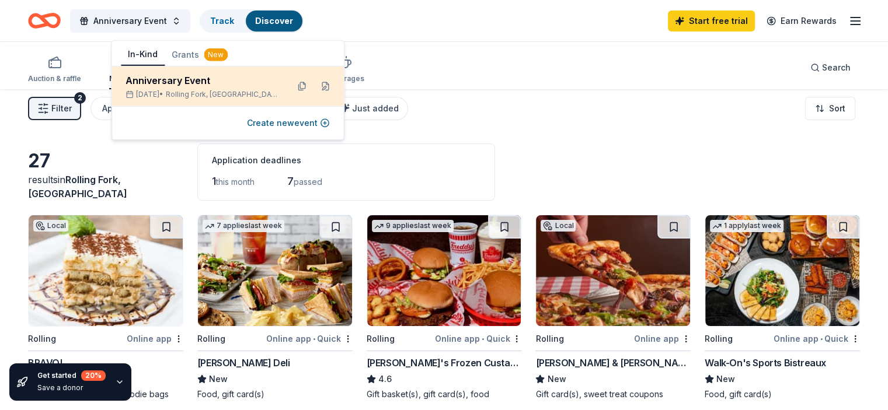
click at [198, 88] on div "Anniversary Event" at bounding box center [201, 81] width 153 height 14
click at [321, 96] on button at bounding box center [325, 86] width 19 height 19
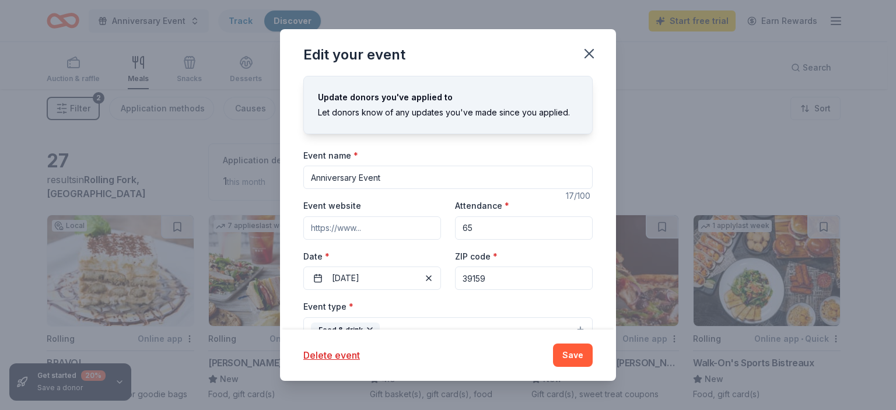
drag, startPoint x: 371, startPoint y: 212, endPoint x: 223, endPoint y: 212, distance: 148.2
click at [223, 212] on div "Edit your event Update donors you've applied to Let donors know of any updates …" at bounding box center [448, 205] width 896 height 410
type input "Back To School Event"
drag, startPoint x: 463, startPoint y: 289, endPoint x: 446, endPoint y: 294, distance: 17.4
click at [447, 290] on div "Event website Attendance * 65 Date * 09/04/2025 ZIP code * 39159" at bounding box center [447, 244] width 289 height 92
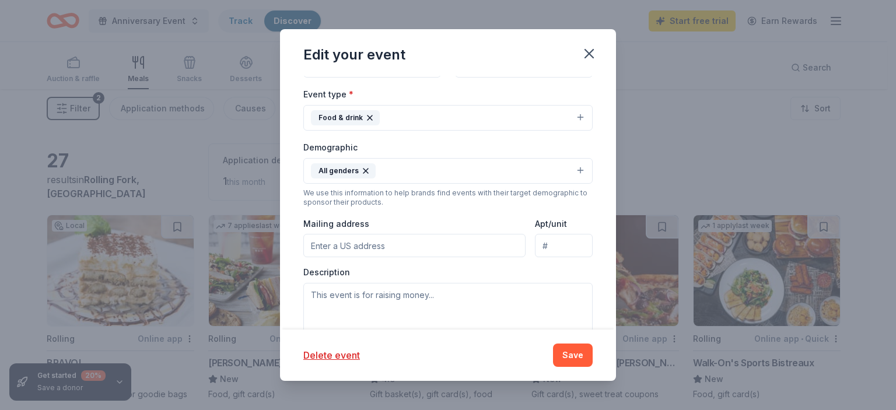
scroll to position [233, 0]
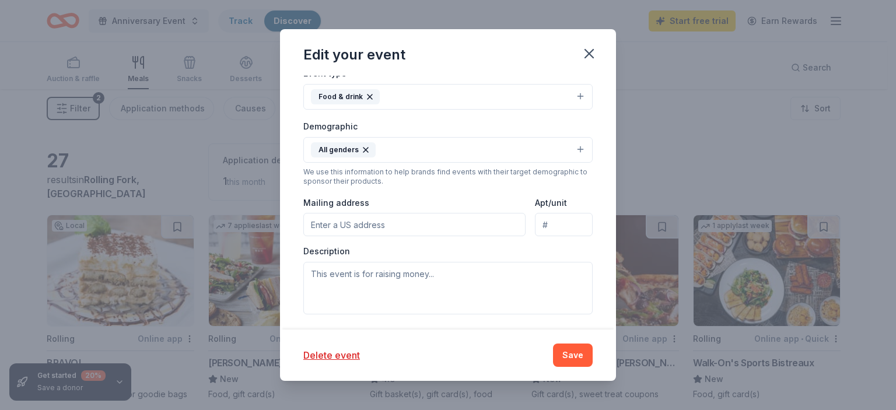
type input "100"
click at [568, 110] on button "Food & drink" at bounding box center [447, 97] width 289 height 26
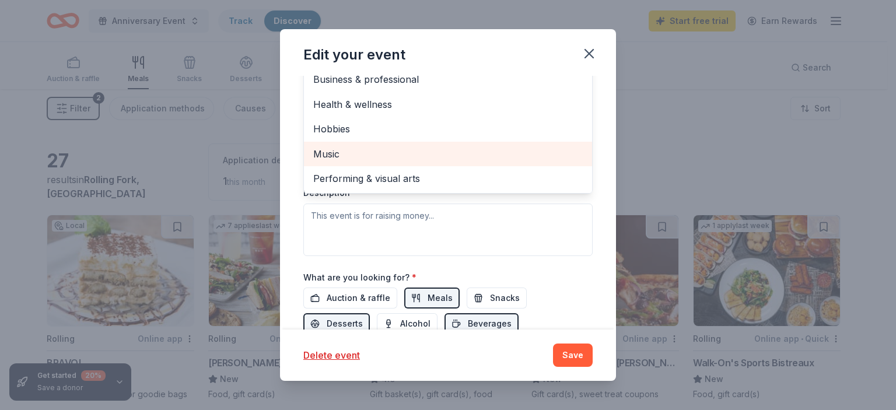
scroll to position [0, 0]
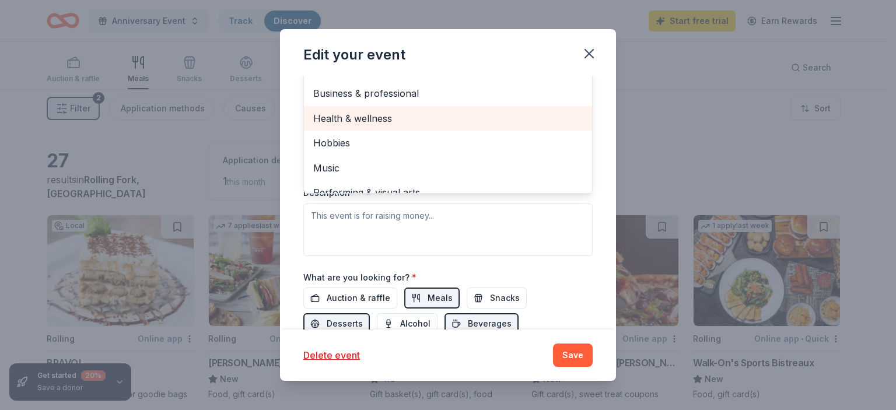
click at [334, 126] on span "Health & wellness" at bounding box center [448, 118] width 270 height 15
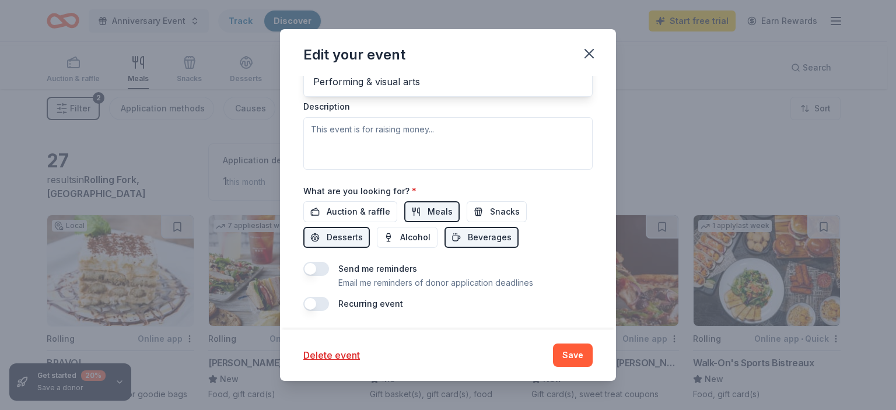
scroll to position [525, 0]
click at [506, 205] on div "Event name * Back To School Event 20 /100 Event website Attendance * 100 Date *…" at bounding box center [447, 41] width 289 height 542
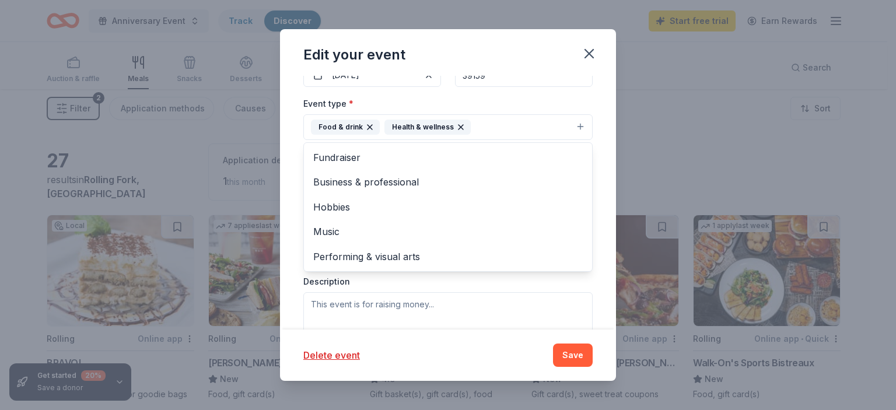
click at [571, 140] on button "Food & drink Health & wellness" at bounding box center [447, 127] width 289 height 26
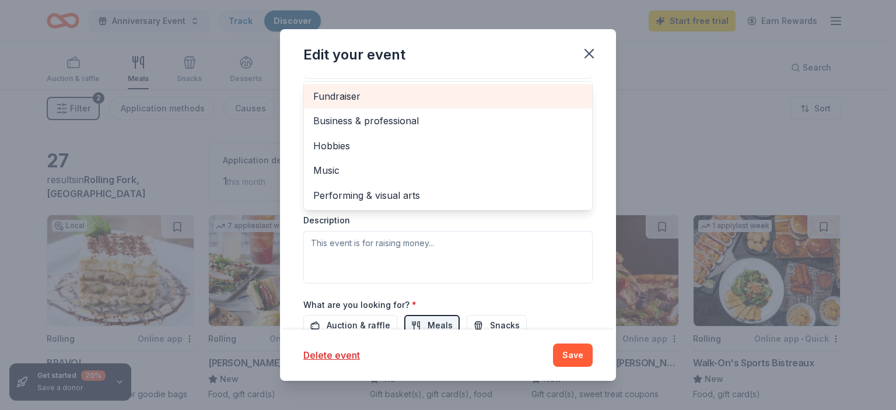
scroll to position [320, 0]
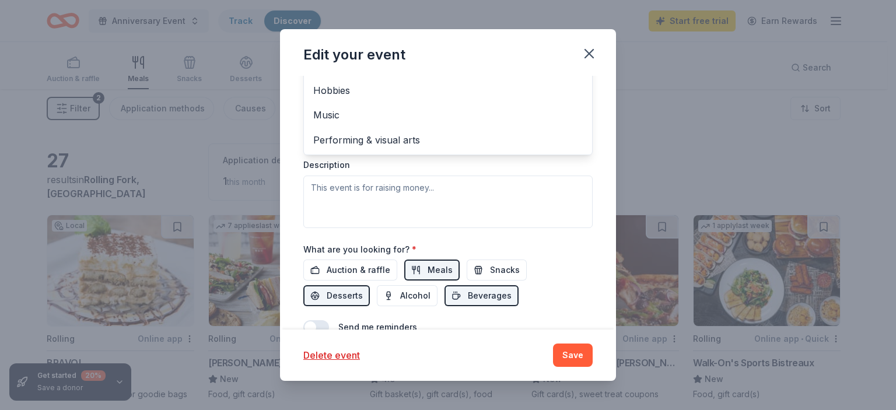
click at [616, 96] on div "Update donors you've applied to Let donors know of any updates you've made sinc…" at bounding box center [448, 203] width 336 height 254
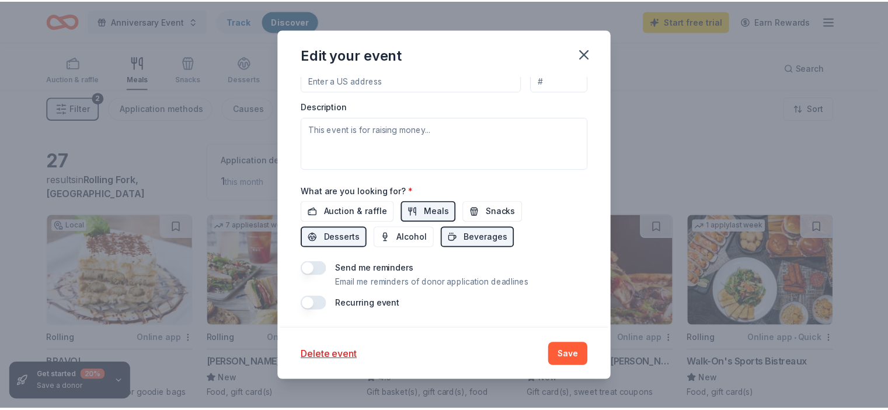
scroll to position [559, 0]
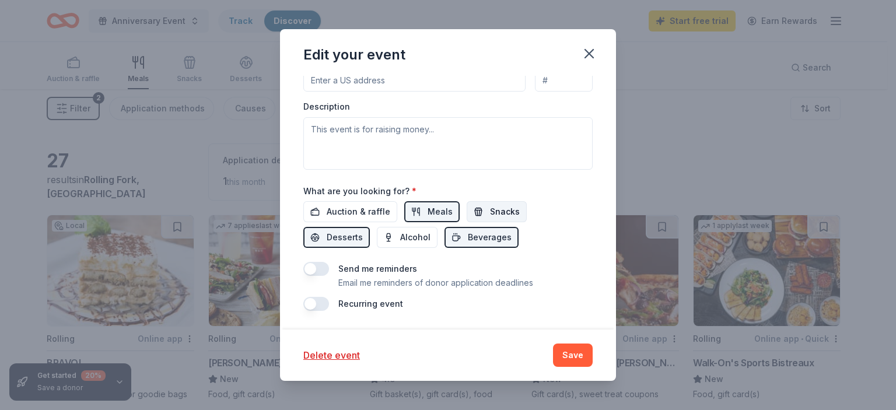
click at [490, 201] on button "Snacks" at bounding box center [497, 211] width 60 height 21
click at [593, 348] on button "Save" at bounding box center [573, 355] width 40 height 23
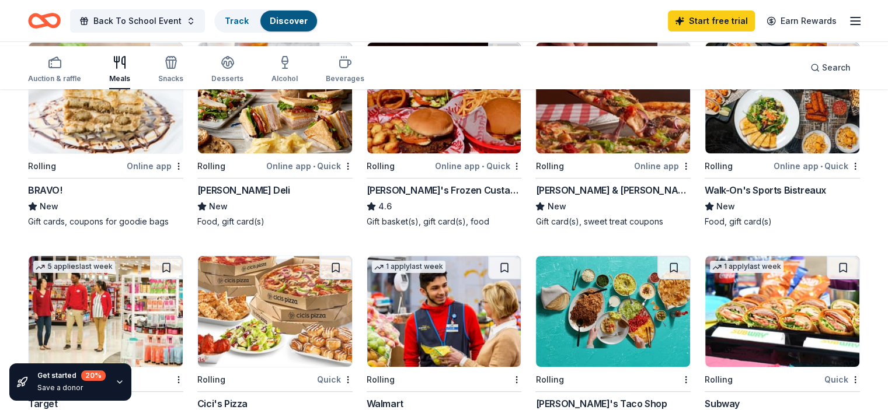
scroll to position [175, 0]
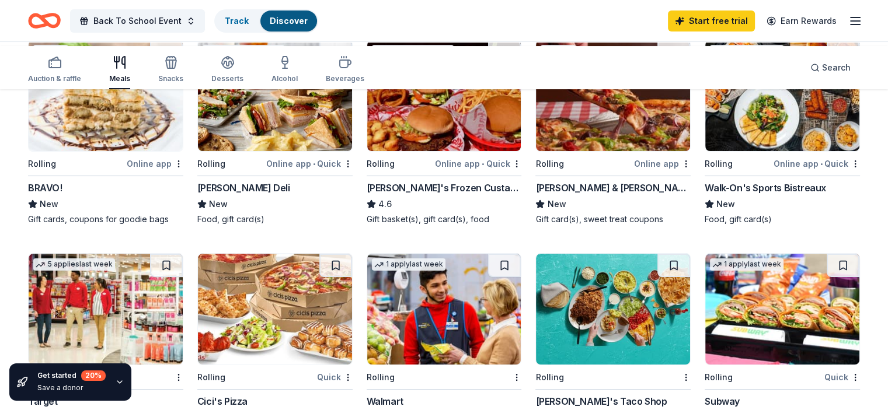
click at [278, 195] on div "McAlister's Deli" at bounding box center [243, 188] width 93 height 14
click at [577, 195] on div "Sal & Mookie's" at bounding box center [612, 188] width 155 height 14
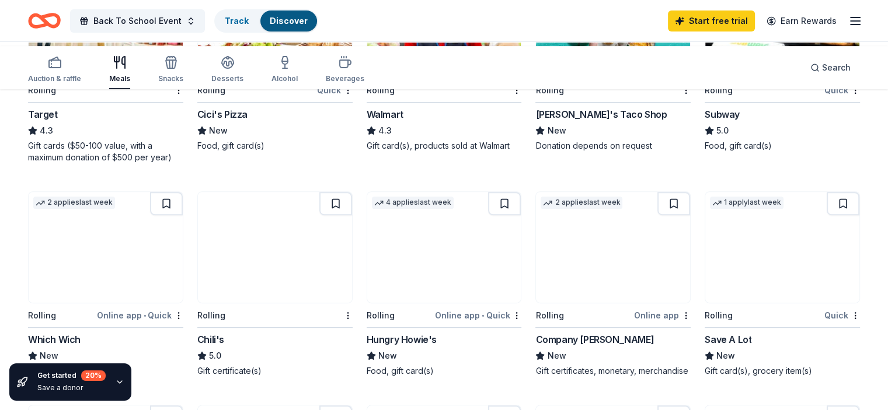
scroll to position [467, 0]
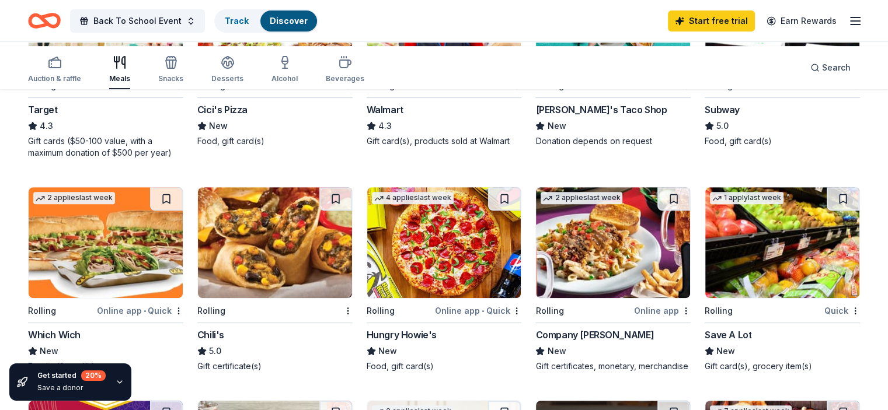
click at [436, 133] on div "4.3" at bounding box center [443, 126] width 155 height 14
click at [747, 147] on div "1 apply last week Rolling Quick Subway 5.0 Food, gift card(s)" at bounding box center [781, 54] width 155 height 186
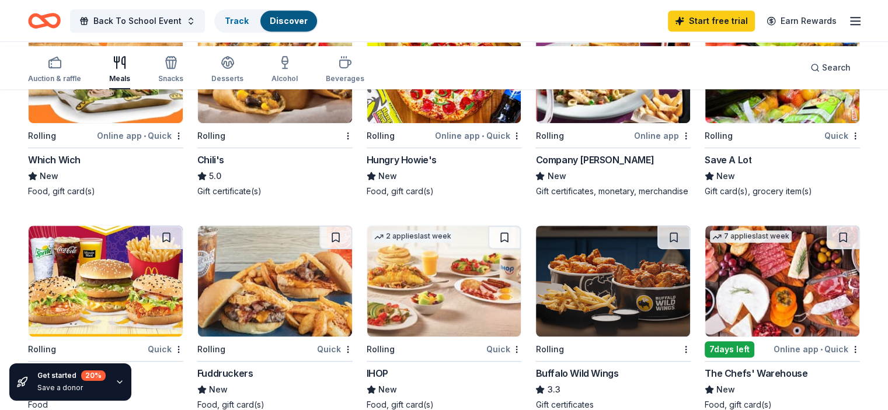
scroll to position [700, 0]
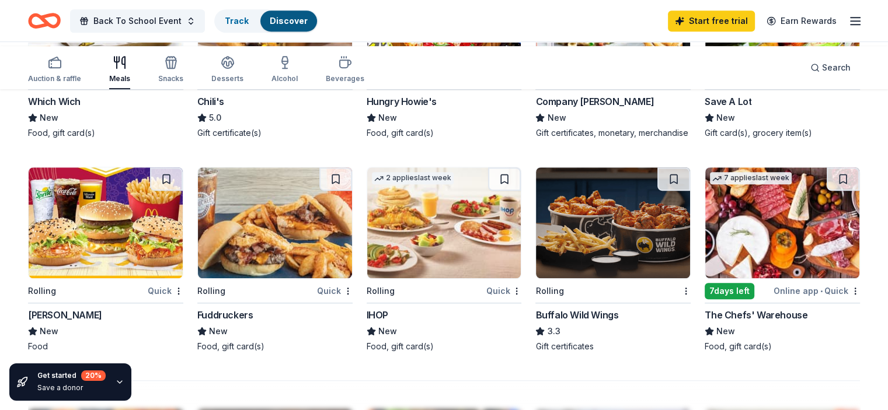
click at [763, 139] on div "Save A Lot New Gift card(s), grocery item(s)" at bounding box center [781, 117] width 155 height 44
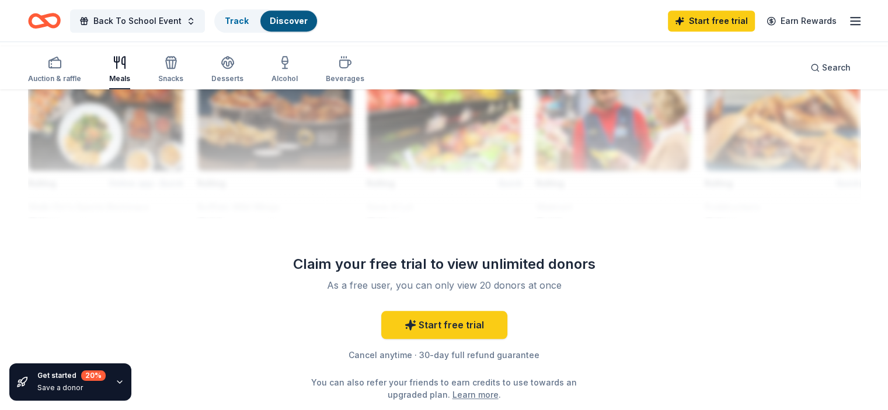
scroll to position [1050, 0]
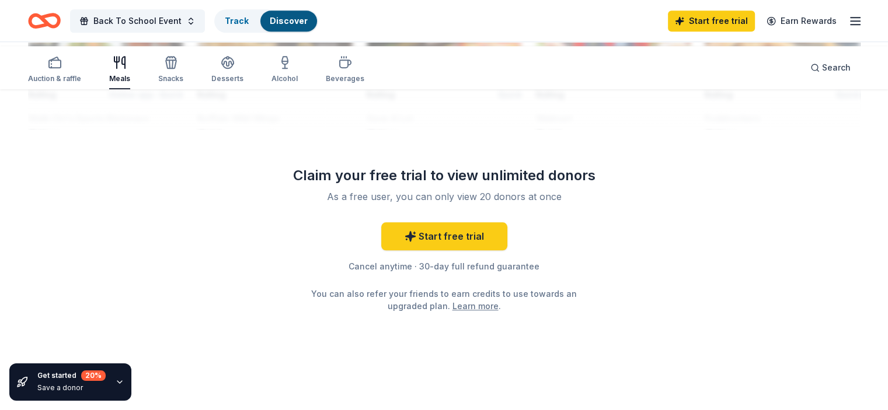
scroll to position [1409, 0]
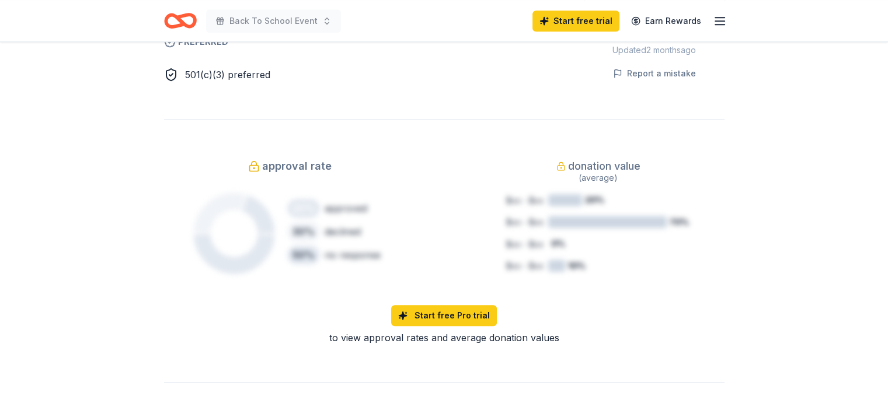
scroll to position [525, 0]
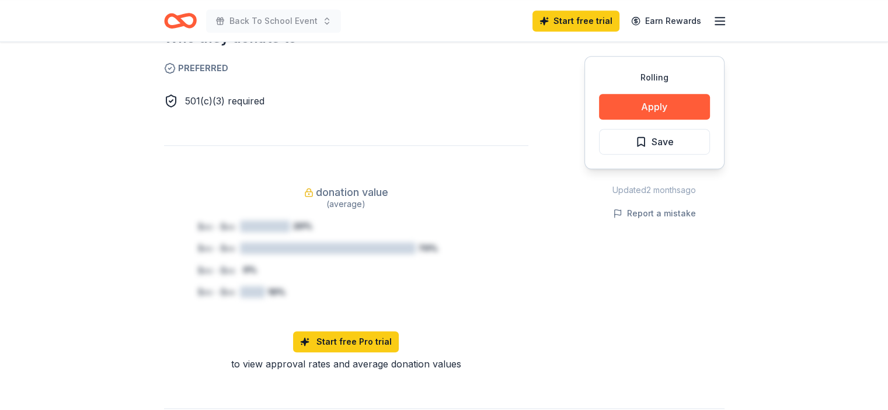
scroll to position [759, 0]
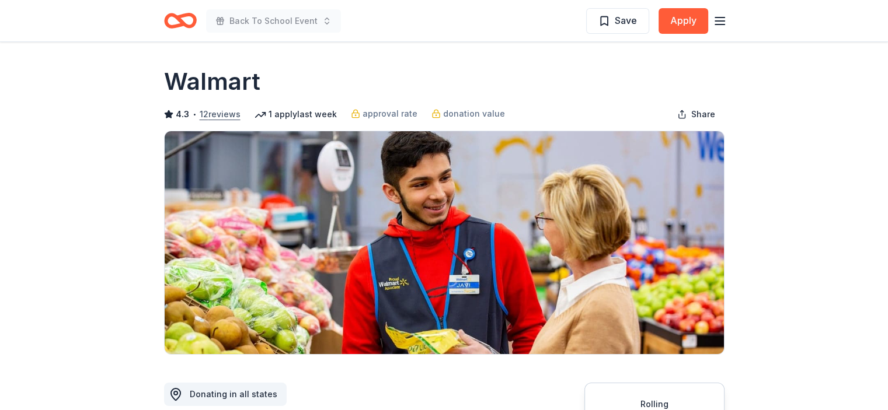
click at [237, 121] on button "12 reviews" at bounding box center [220, 114] width 41 height 14
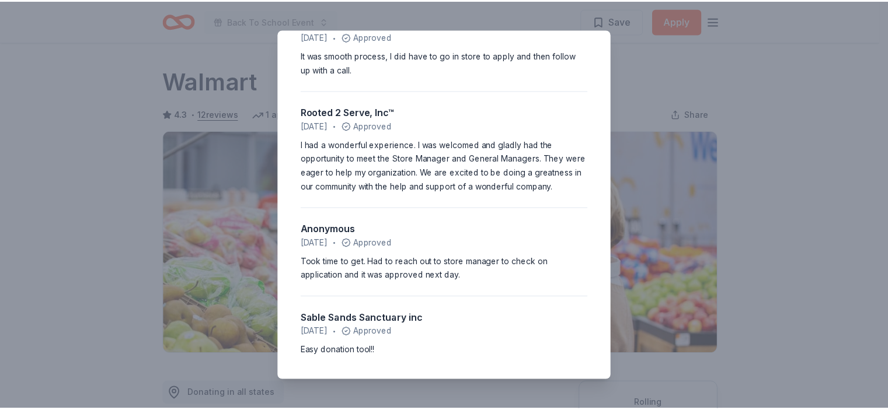
scroll to position [1092, 0]
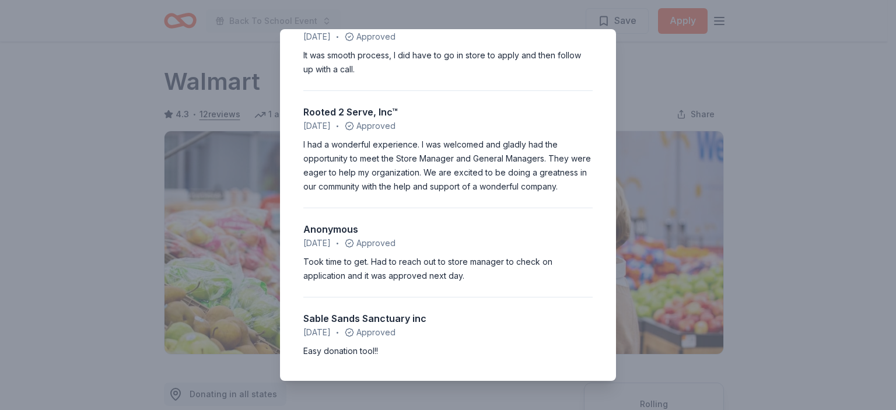
click at [801, 140] on div "4.3 • 12 reviews Serenity resource and Recovery Inc January 2024 • Declined Fas…" at bounding box center [448, 205] width 896 height 410
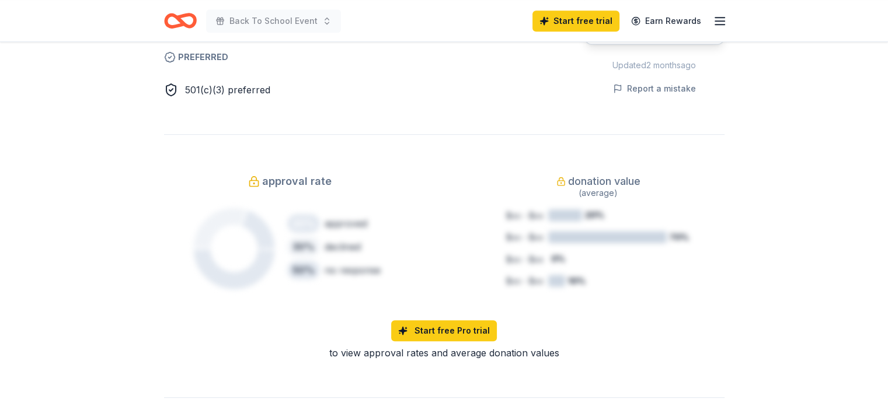
scroll to position [700, 0]
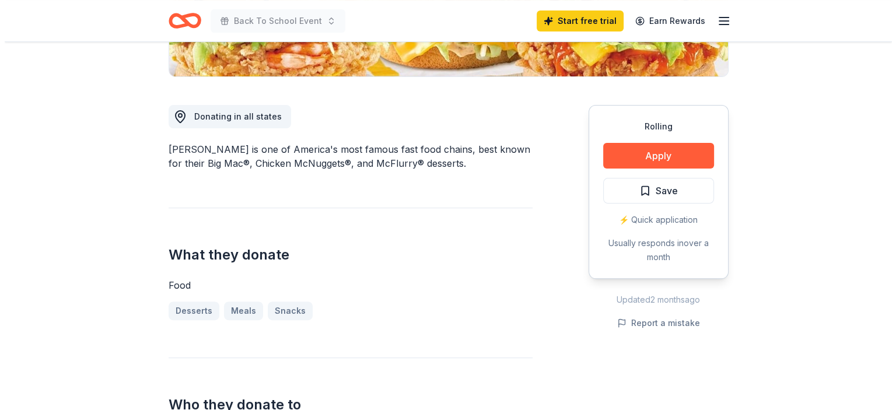
scroll to position [350, 0]
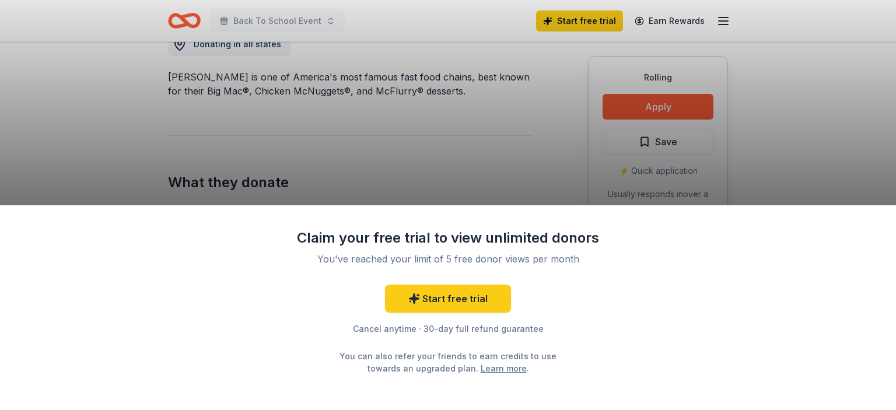
click at [673, 90] on div "Claim your free trial to view unlimited donors You've reached your limit of 5 f…" at bounding box center [448, 205] width 896 height 410
